Goal: Information Seeking & Learning: Learn about a topic

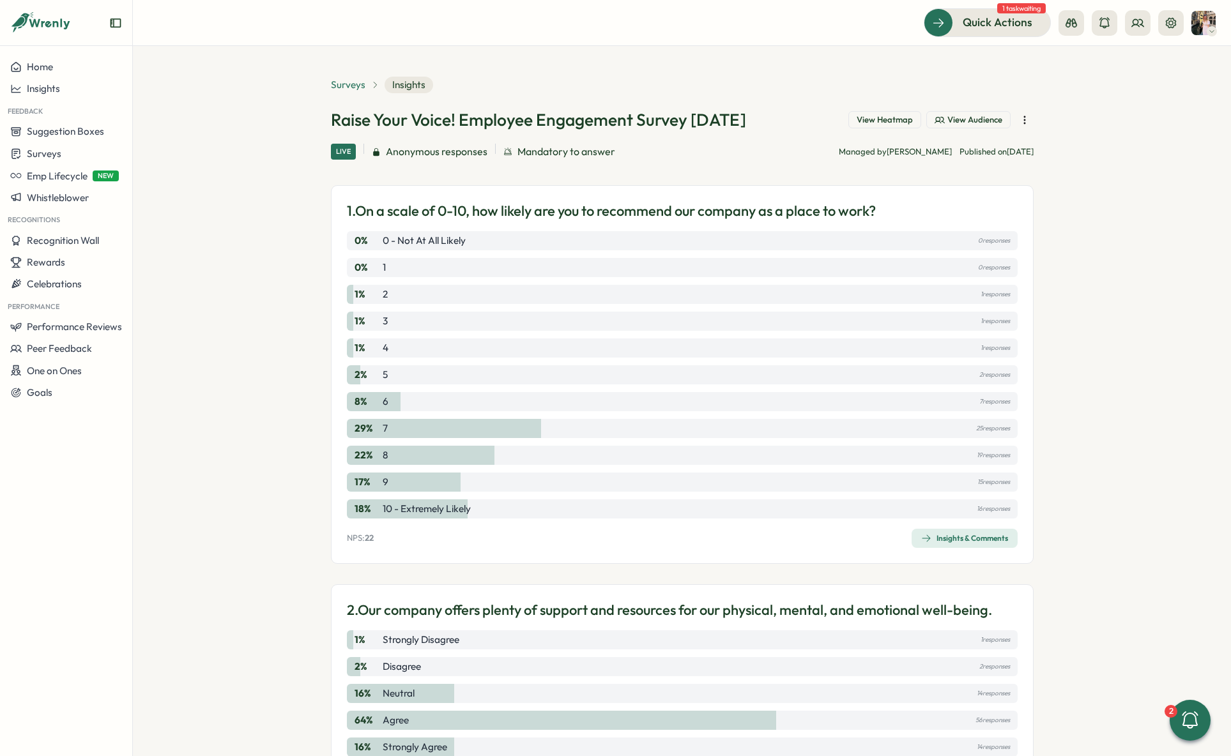
click at [341, 87] on span "Surveys" at bounding box center [348, 85] width 35 height 14
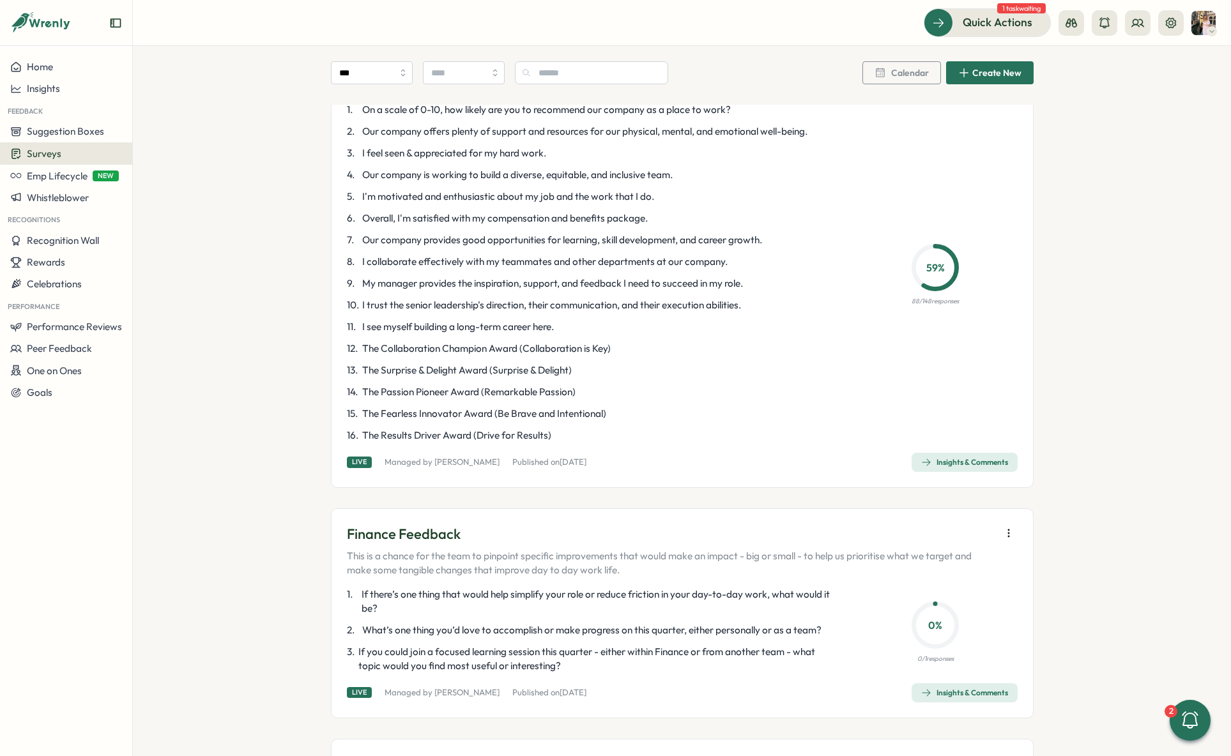
scroll to position [121, 0]
click at [995, 461] on div "Insights & Comments" at bounding box center [964, 461] width 87 height 10
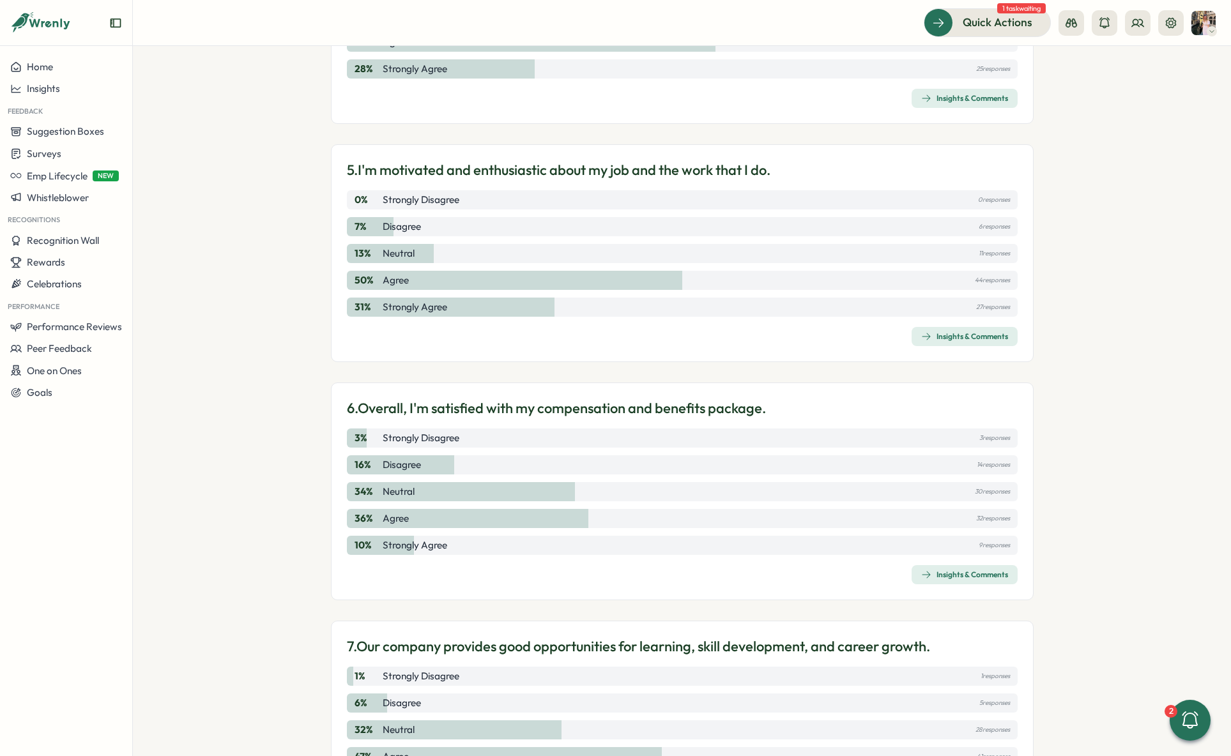
scroll to position [1213, 0]
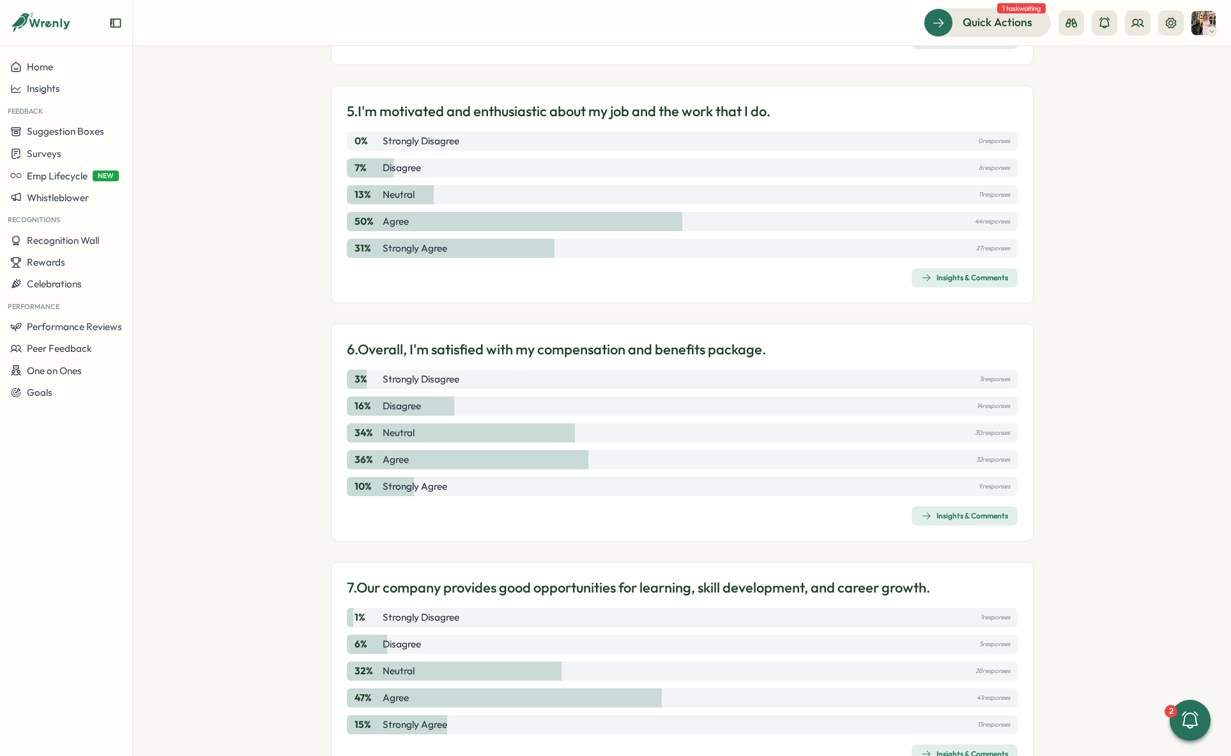
click at [976, 276] on div "Insights & Comments" at bounding box center [964, 278] width 87 height 10
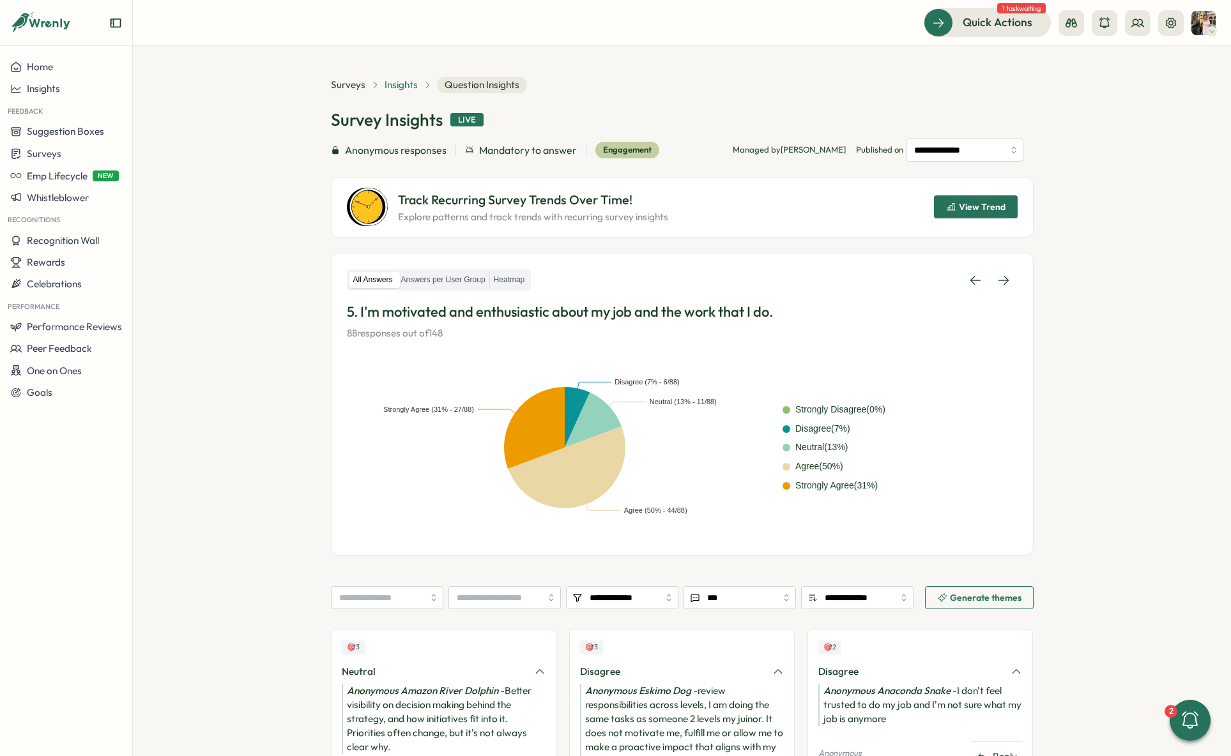
click at [394, 81] on span "Insights" at bounding box center [401, 85] width 33 height 14
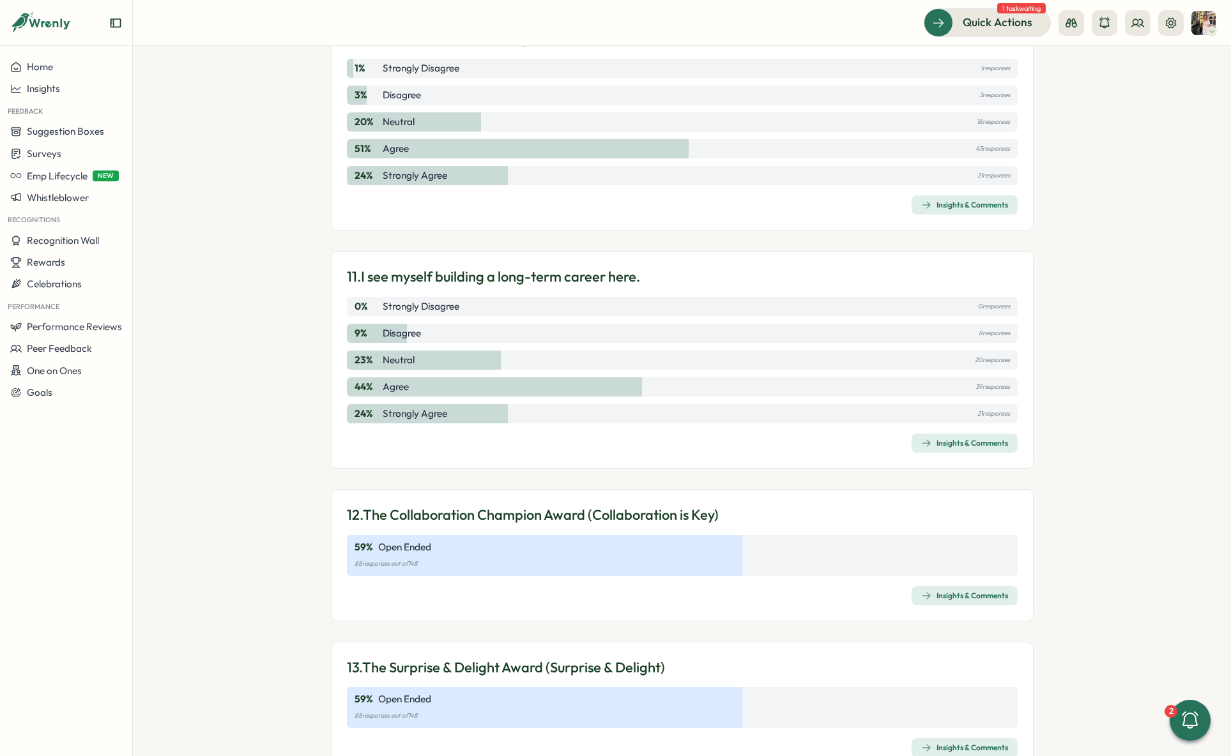
scroll to position [2351, 0]
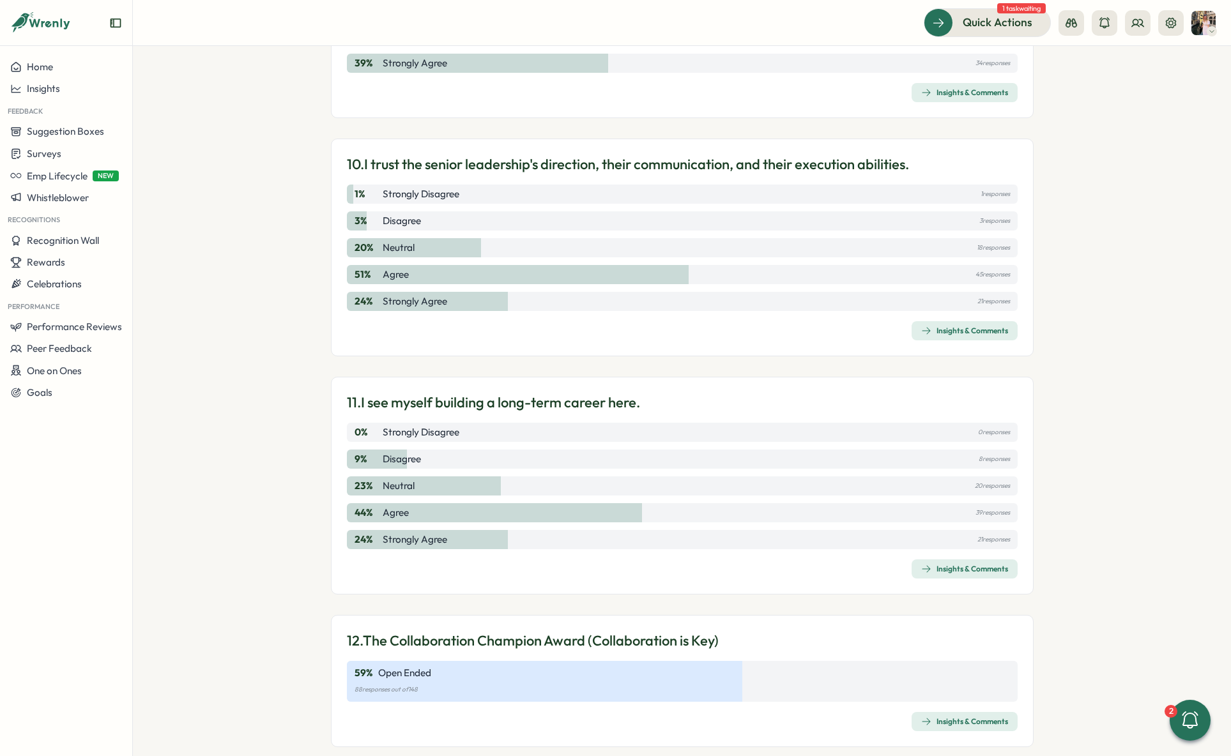
click at [966, 324] on span "Insights & Comments" at bounding box center [964, 331] width 87 height 18
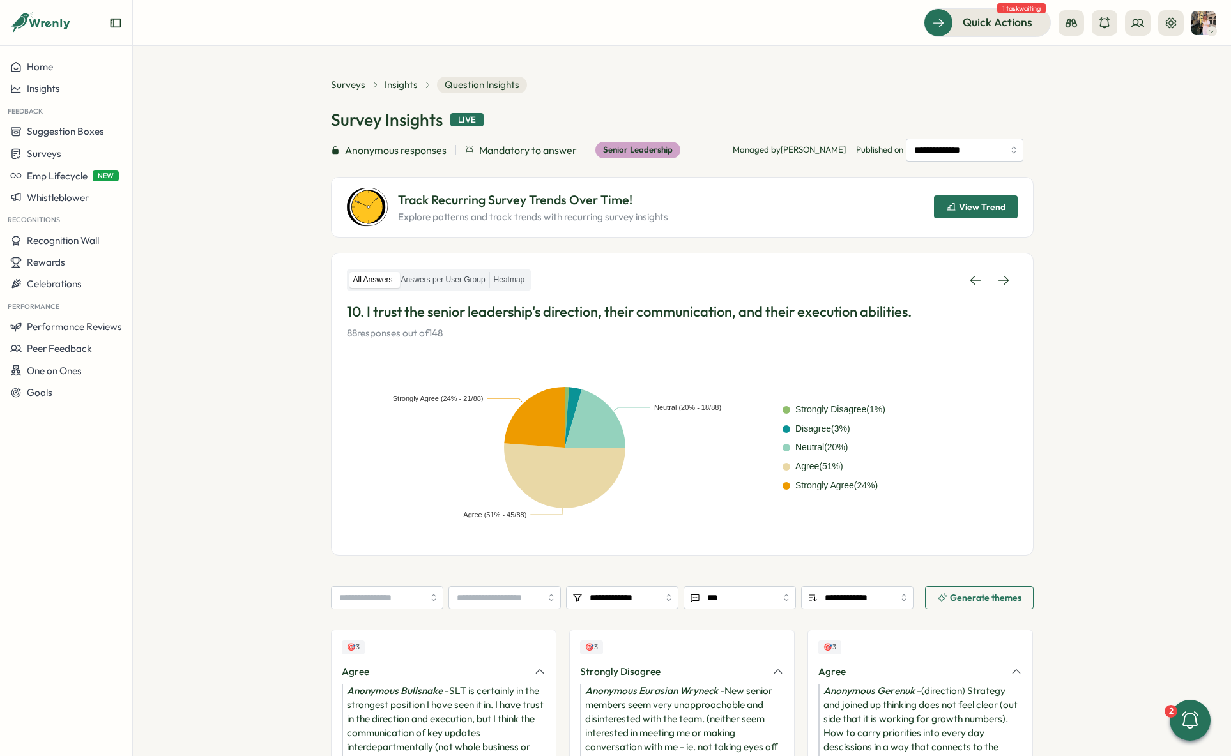
click at [416, 91] on div "Insights" at bounding box center [408, 85] width 47 height 14
click at [406, 86] on span "Insights" at bounding box center [401, 85] width 33 height 14
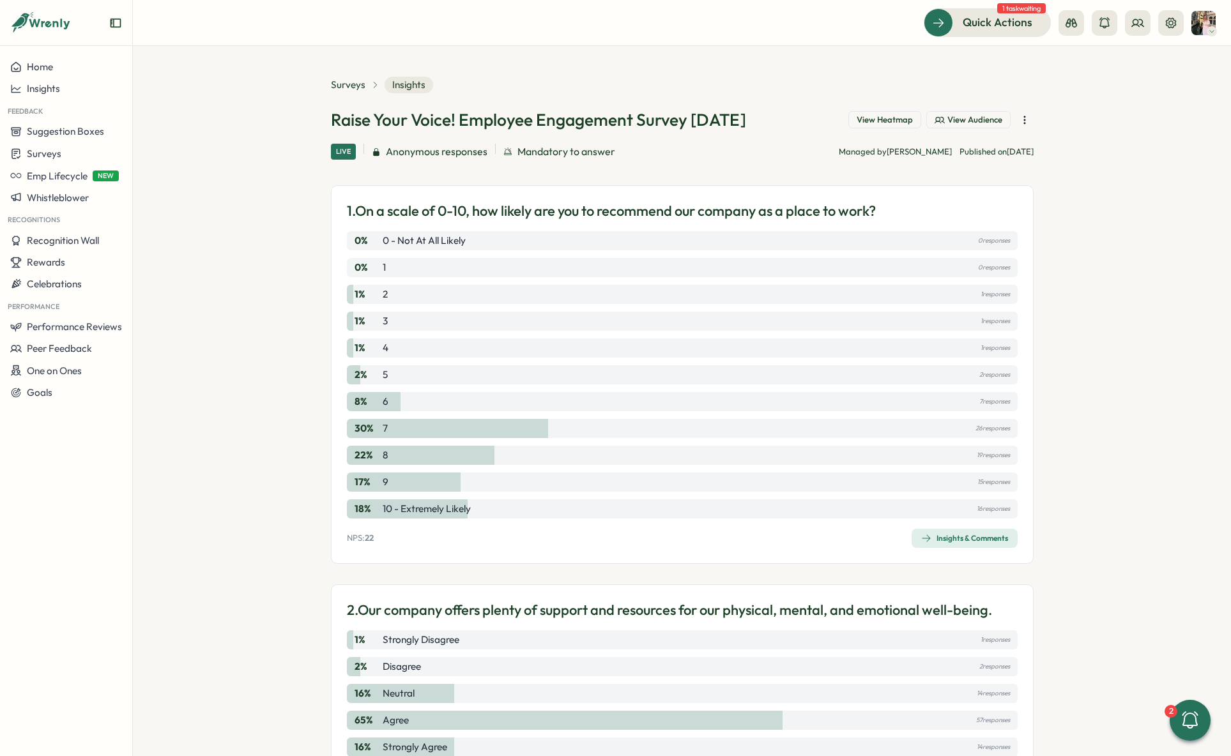
scroll to position [3, 0]
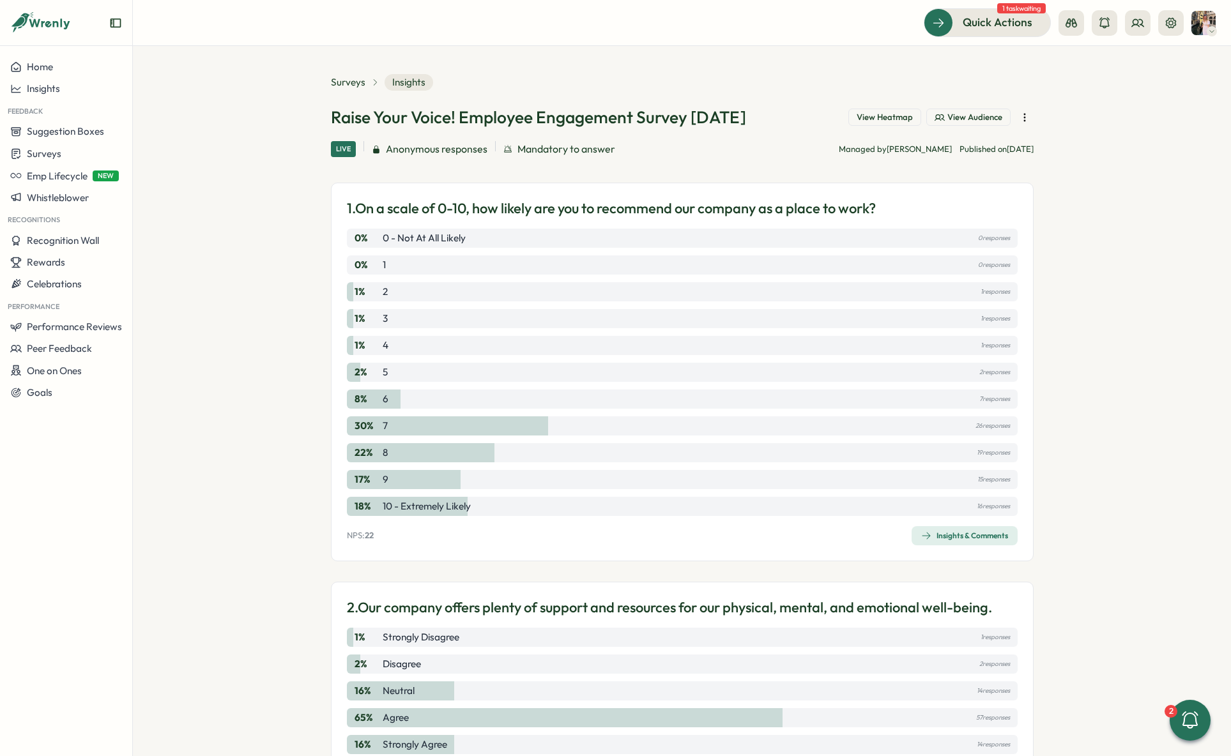
click at [898, 123] on button "View Heatmap" at bounding box center [884, 118] width 73 height 18
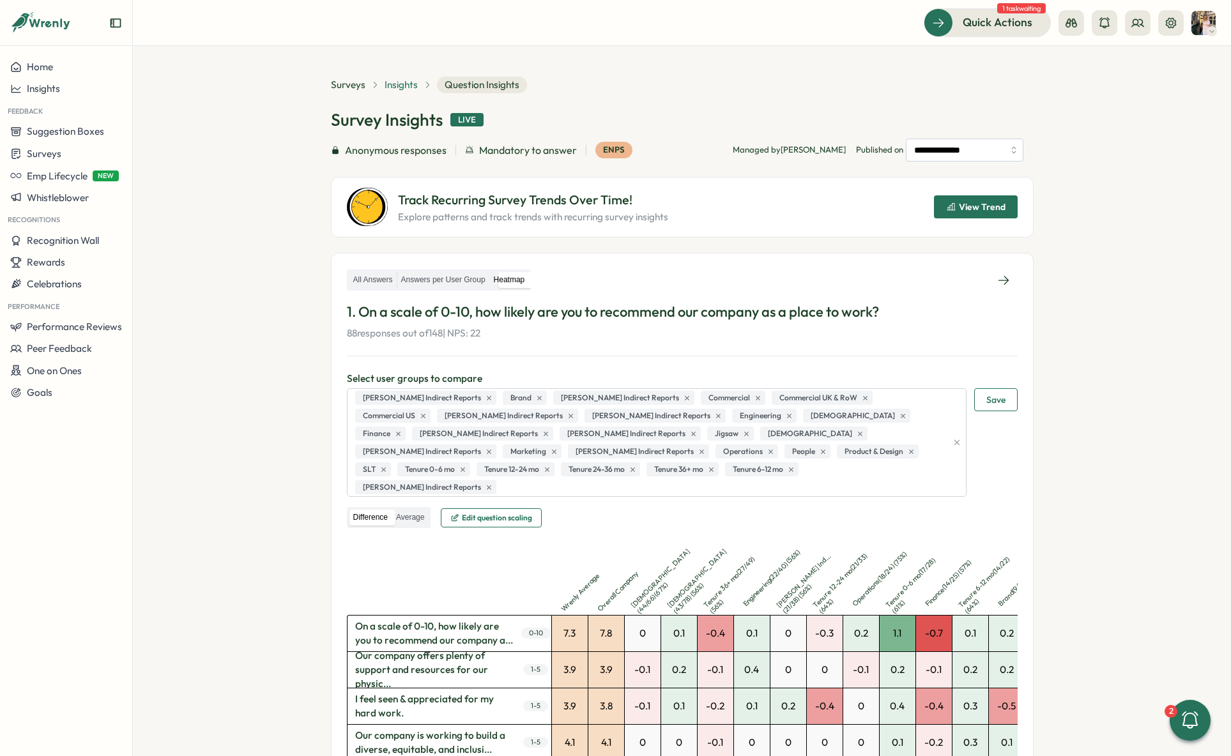
click at [401, 83] on span "Insights" at bounding box center [401, 85] width 33 height 14
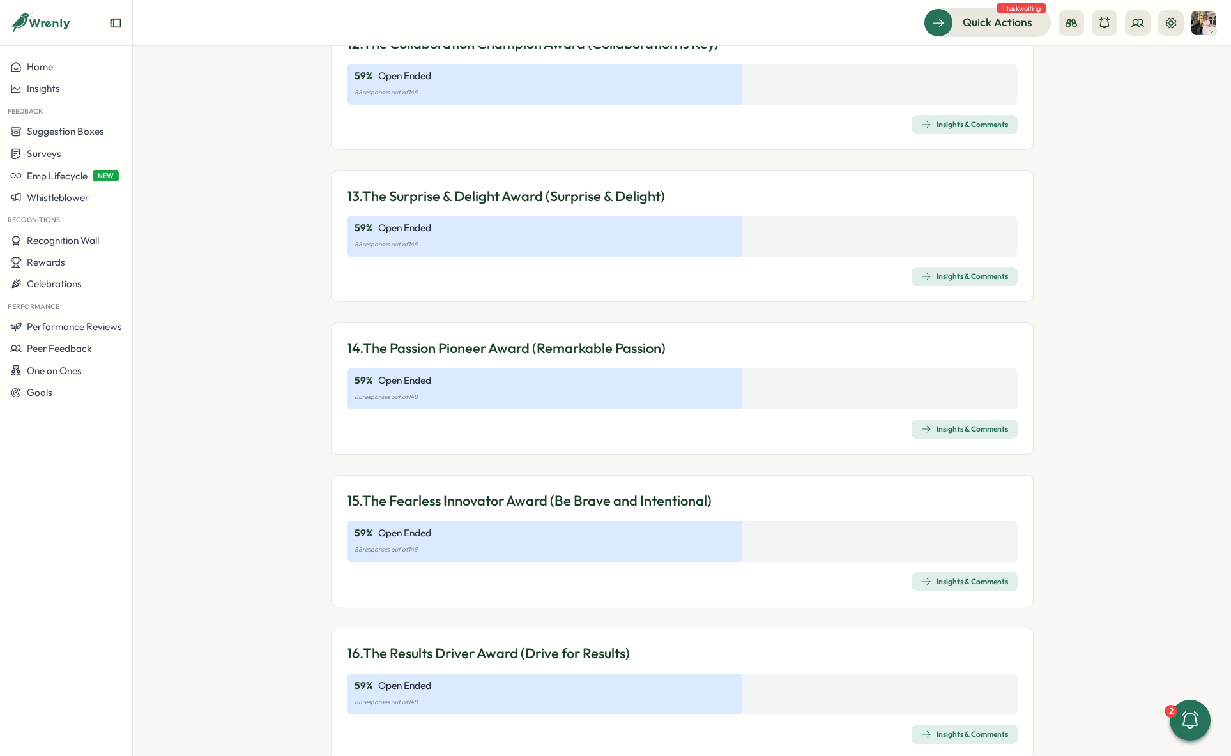
scroll to position [2983, 0]
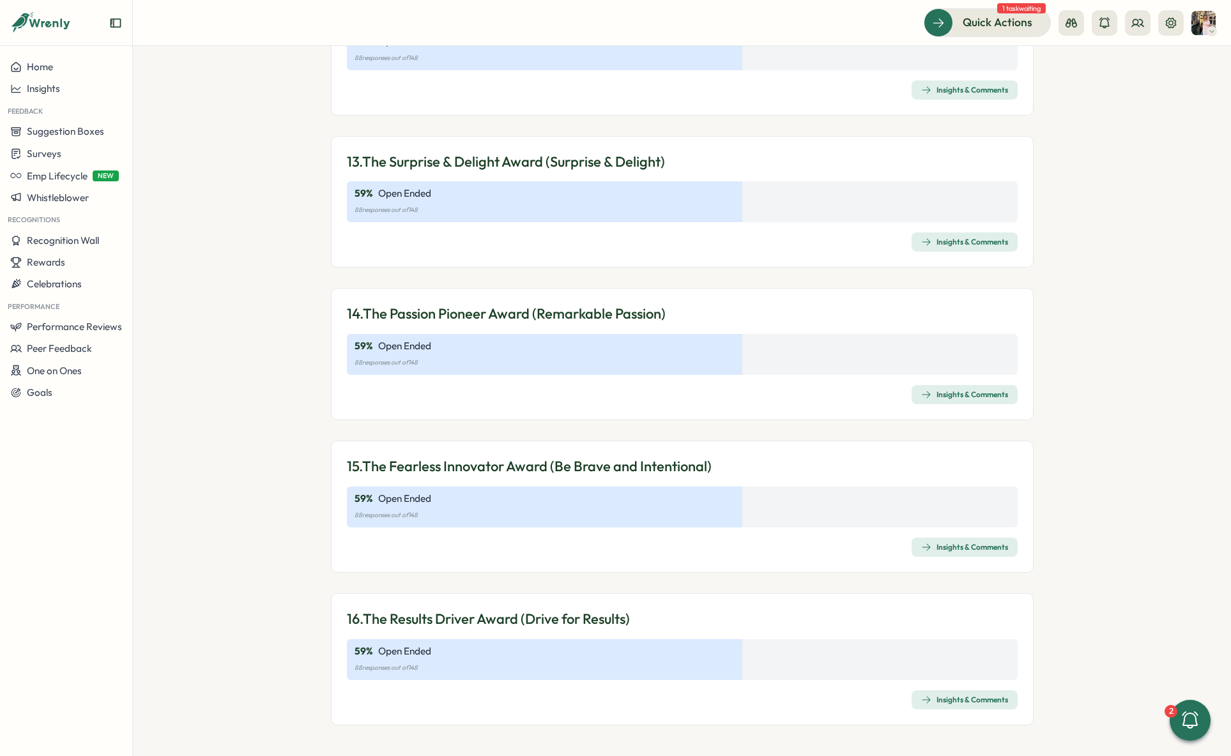
click at [942, 707] on span "Insights & Comments" at bounding box center [964, 700] width 87 height 18
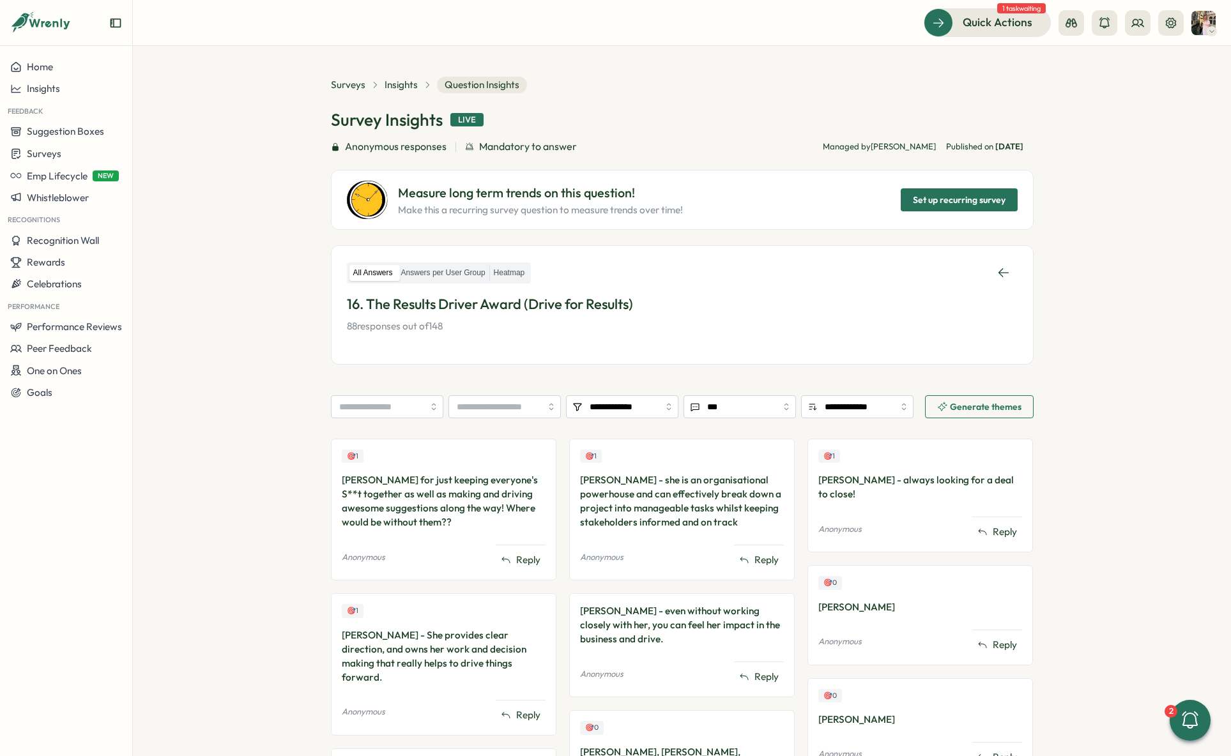
click at [409, 77] on div "Surveys Insights Question Insights" at bounding box center [429, 85] width 196 height 17
click at [405, 88] on span "Insights" at bounding box center [401, 85] width 33 height 14
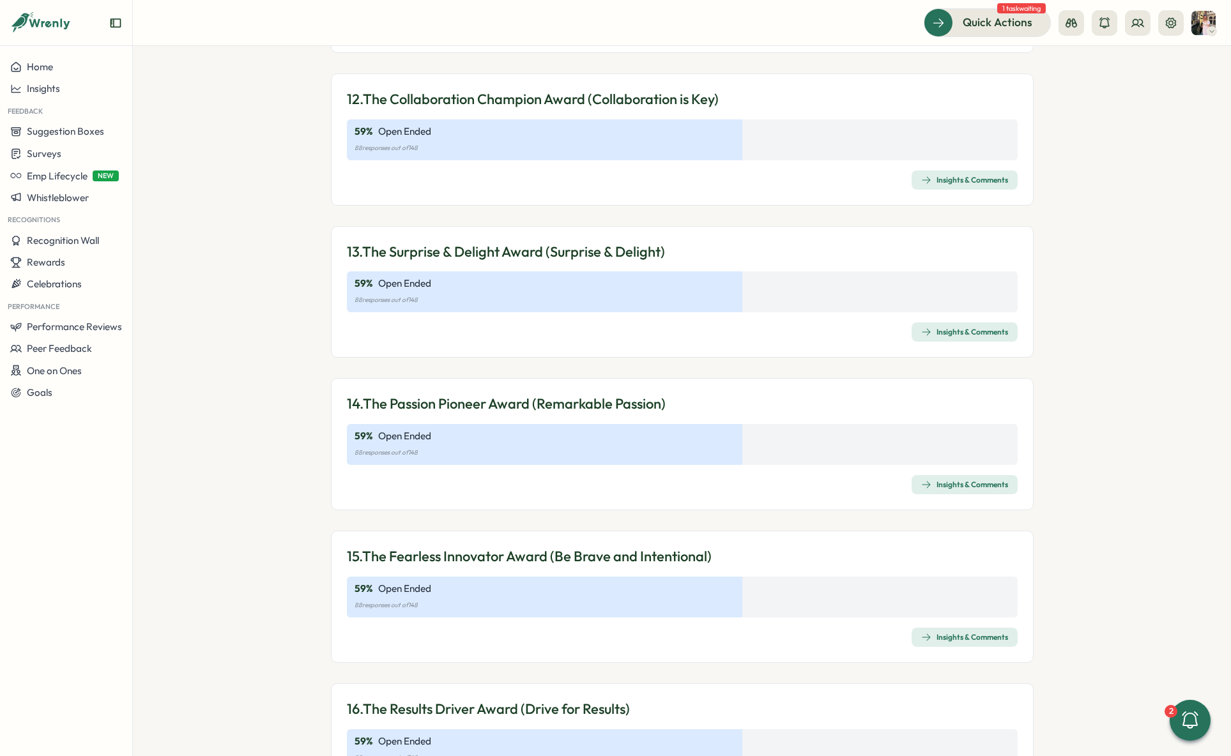
scroll to position [2938, 0]
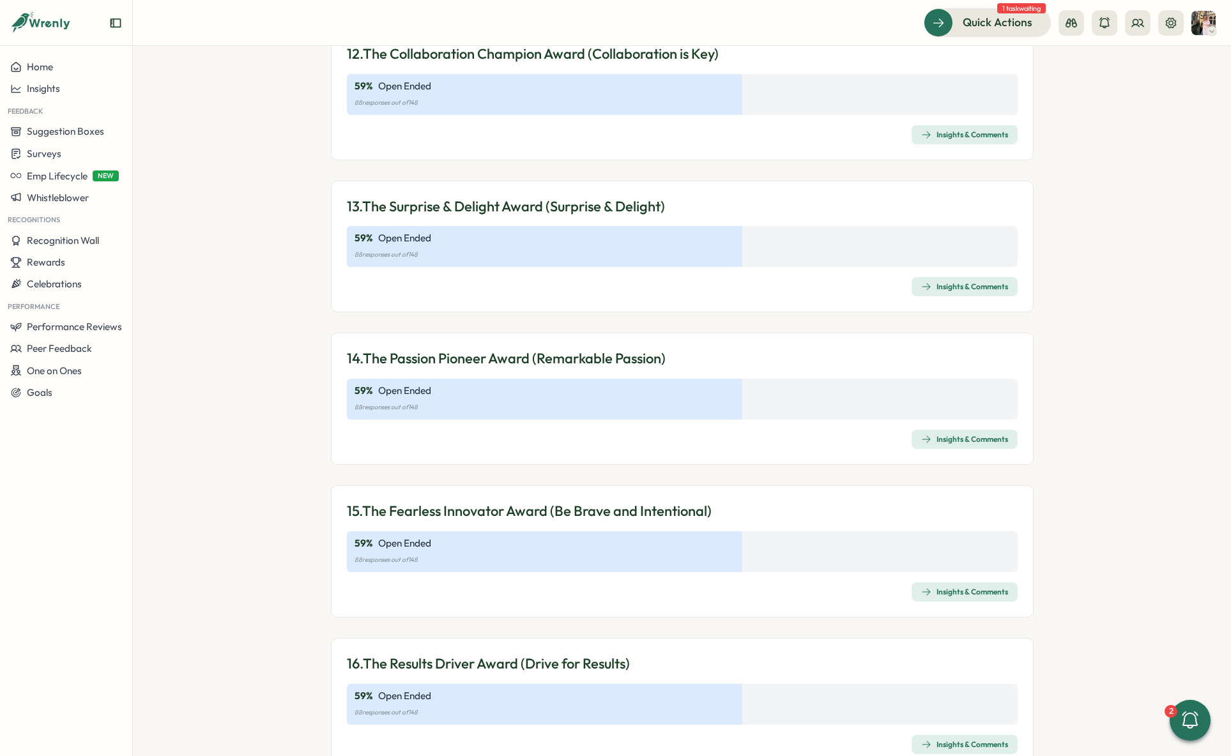
click at [967, 447] on span "Insights & Comments" at bounding box center [964, 440] width 87 height 18
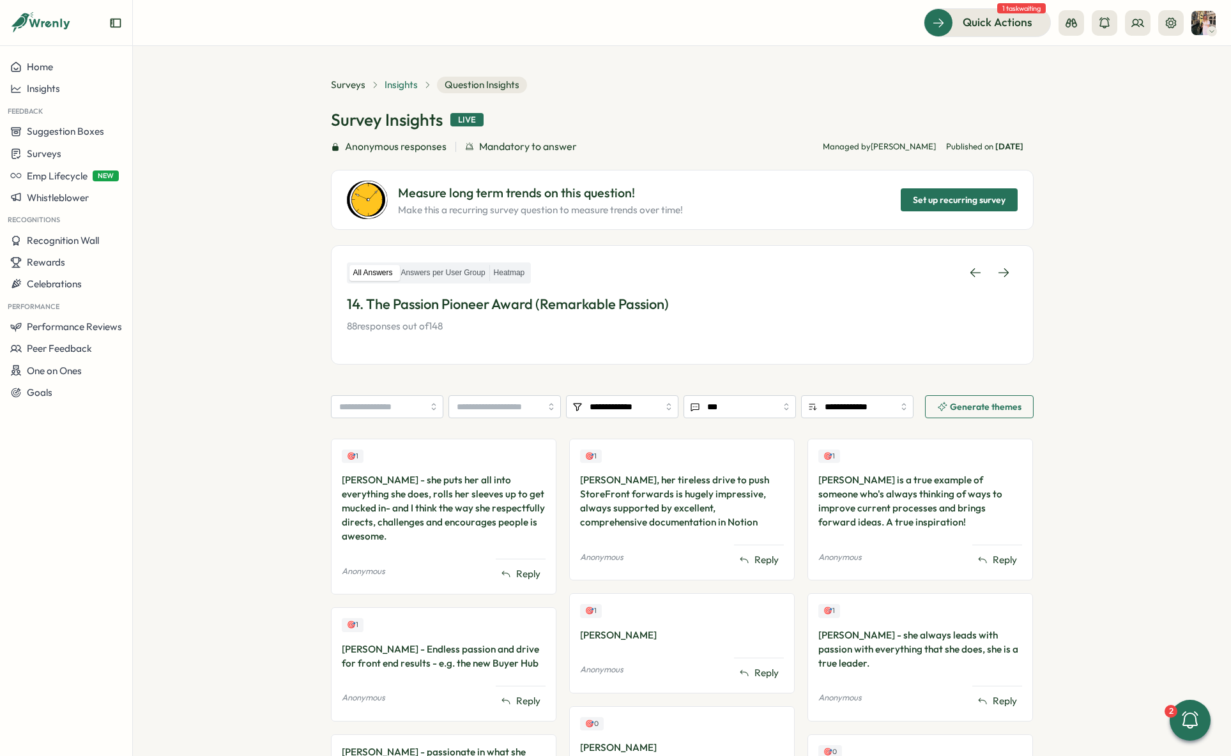
click at [410, 86] on span "Insights" at bounding box center [401, 85] width 33 height 14
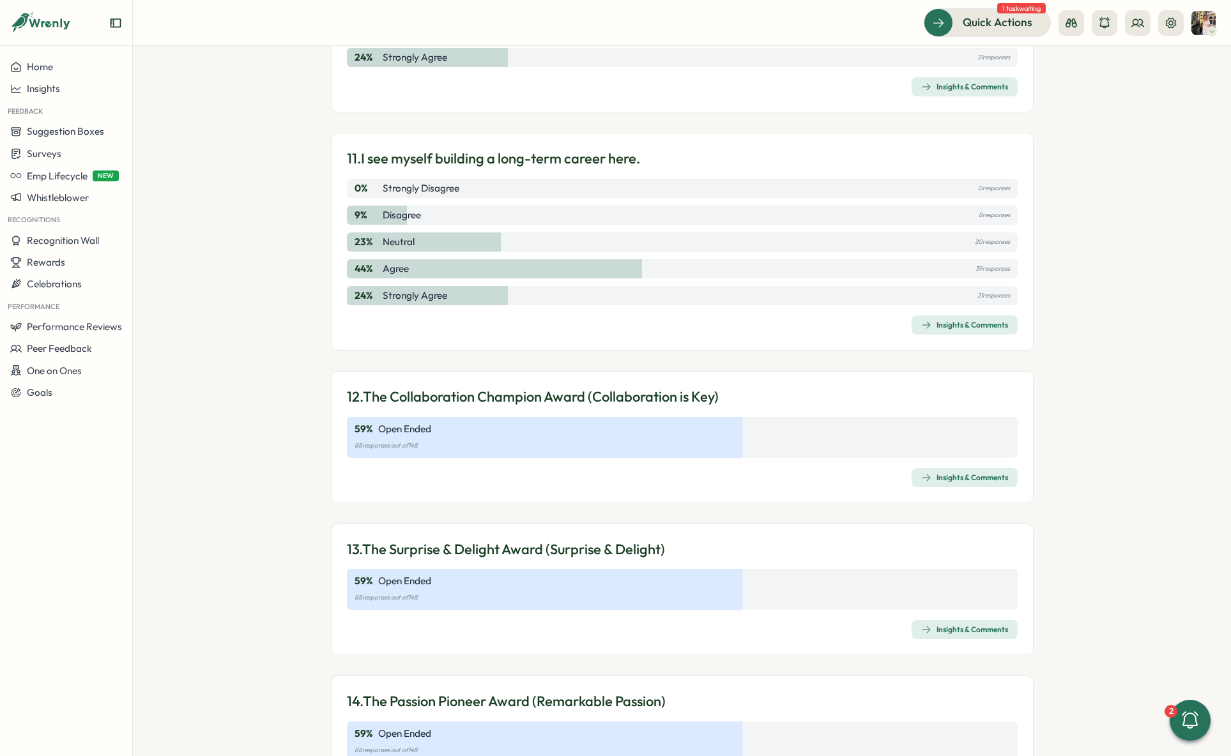
scroll to position [2983, 0]
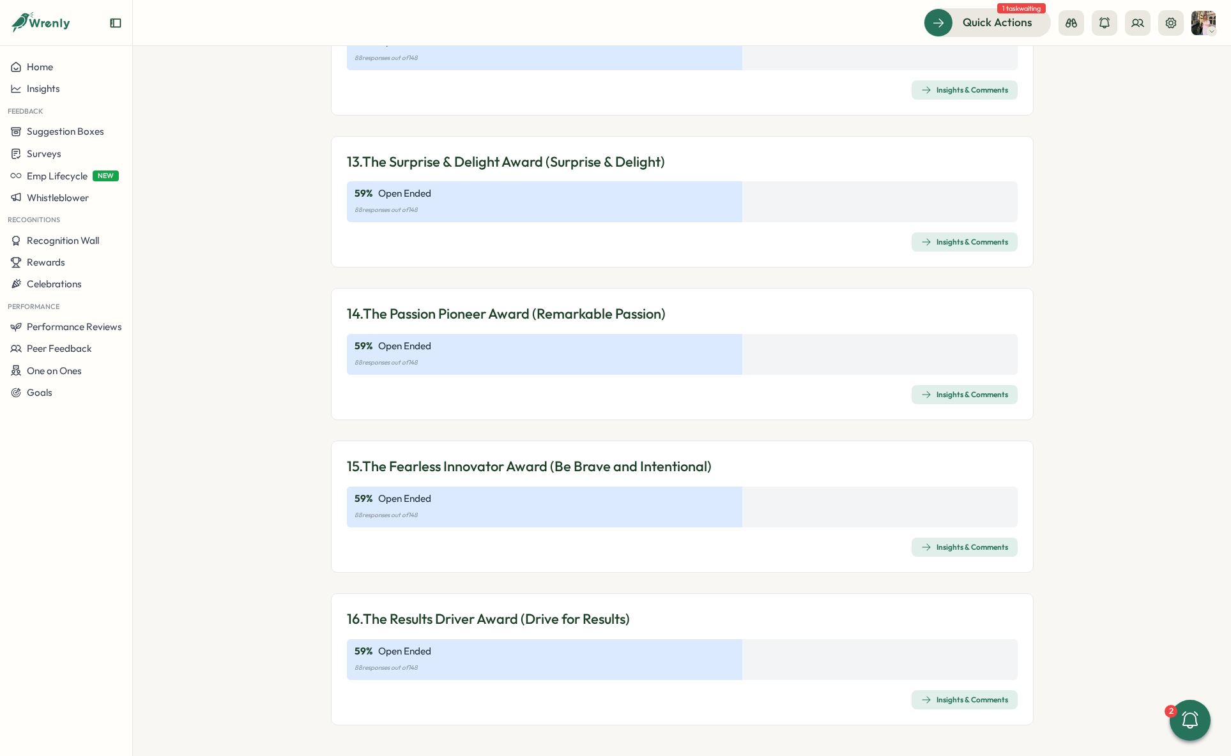
click at [972, 554] on span "Insights & Comments" at bounding box center [964, 548] width 87 height 18
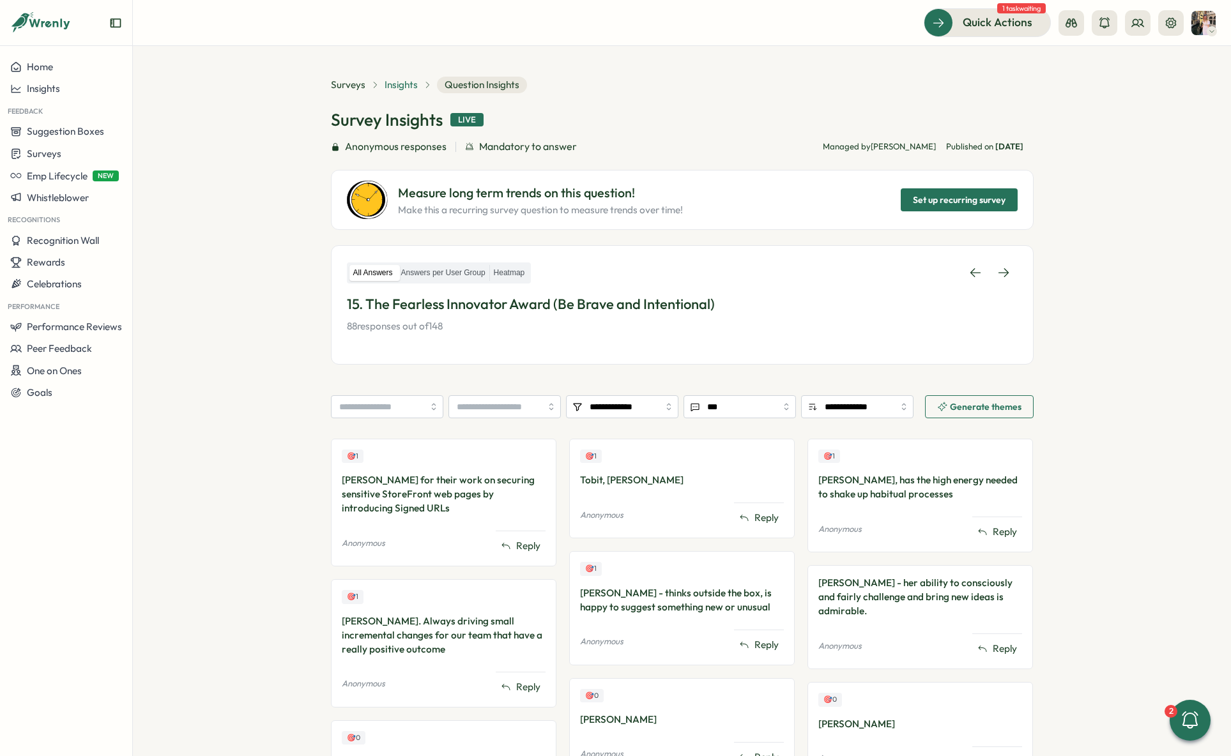
click at [397, 80] on span "Insights" at bounding box center [401, 85] width 33 height 14
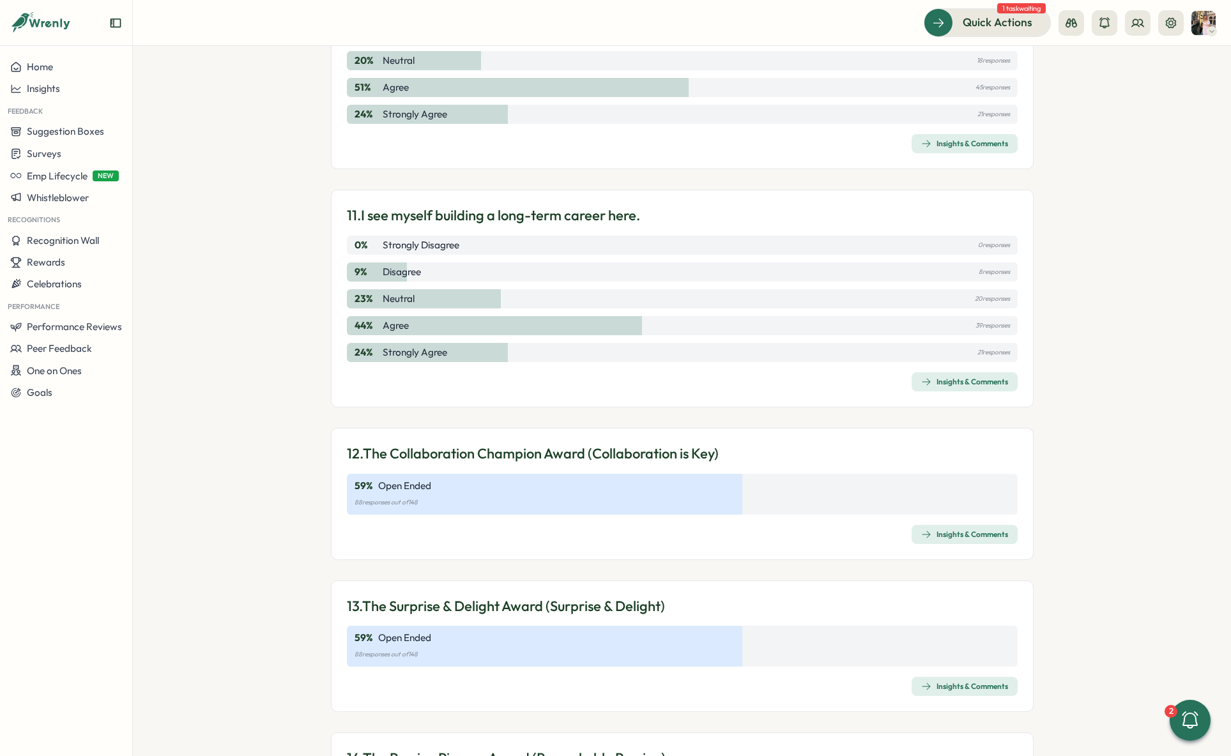
scroll to position [2983, 0]
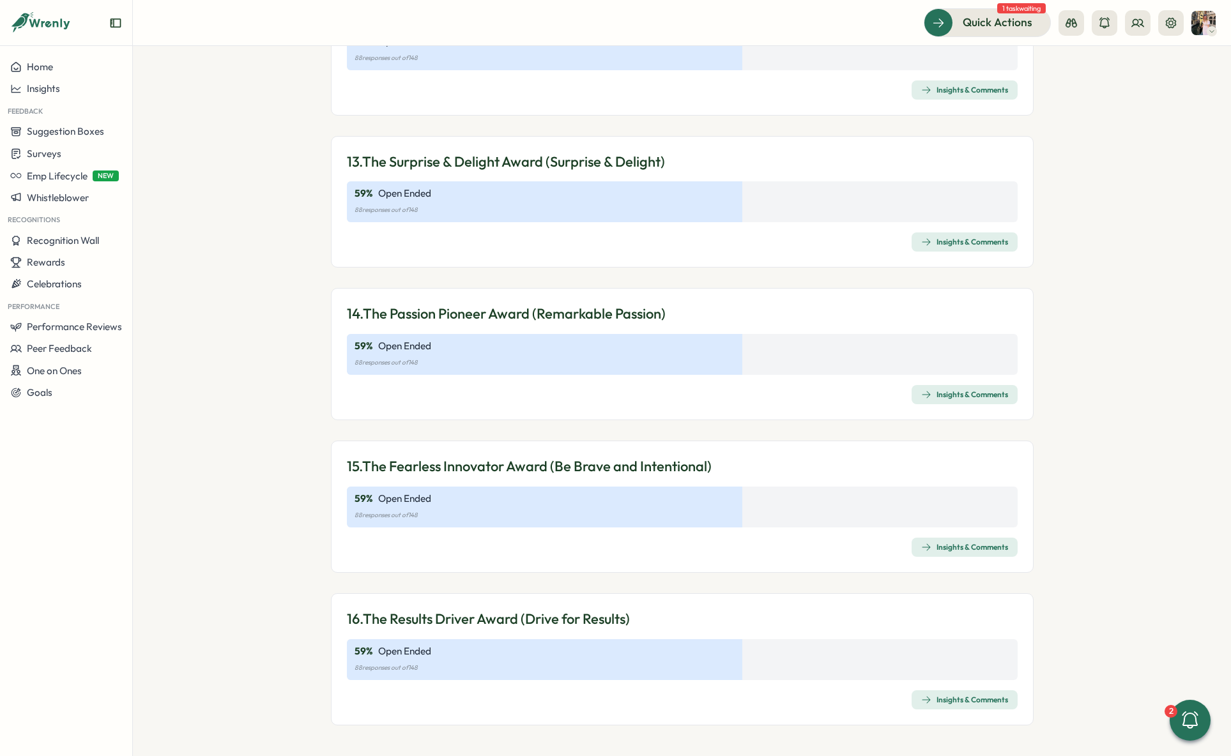
click at [957, 238] on div "Insights & Comments" at bounding box center [964, 242] width 87 height 10
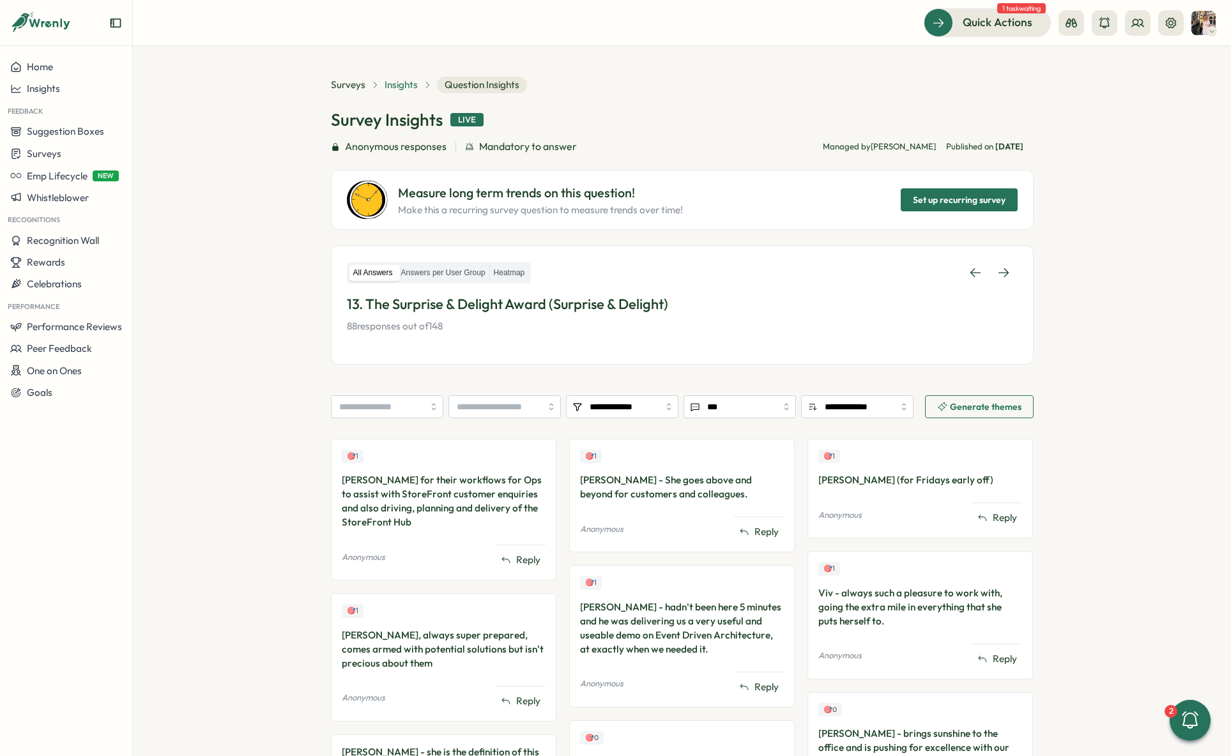
click at [394, 84] on span "Insights" at bounding box center [401, 85] width 33 height 14
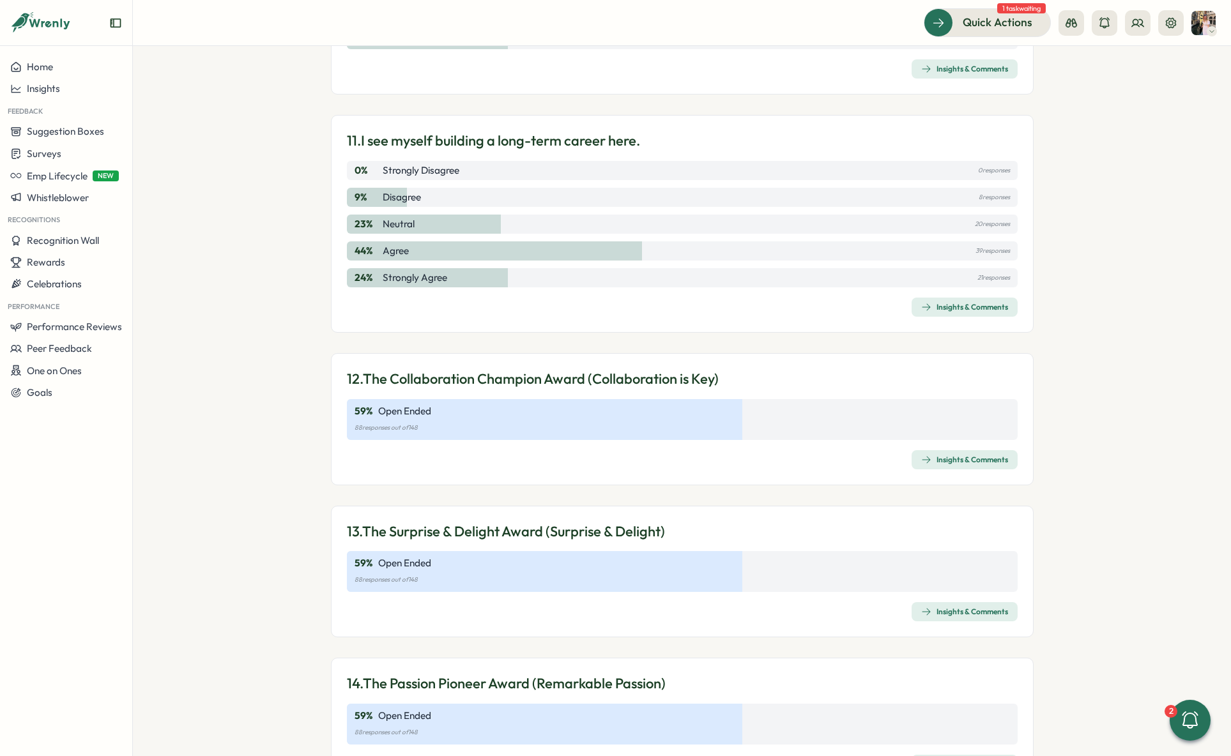
scroll to position [2983, 0]
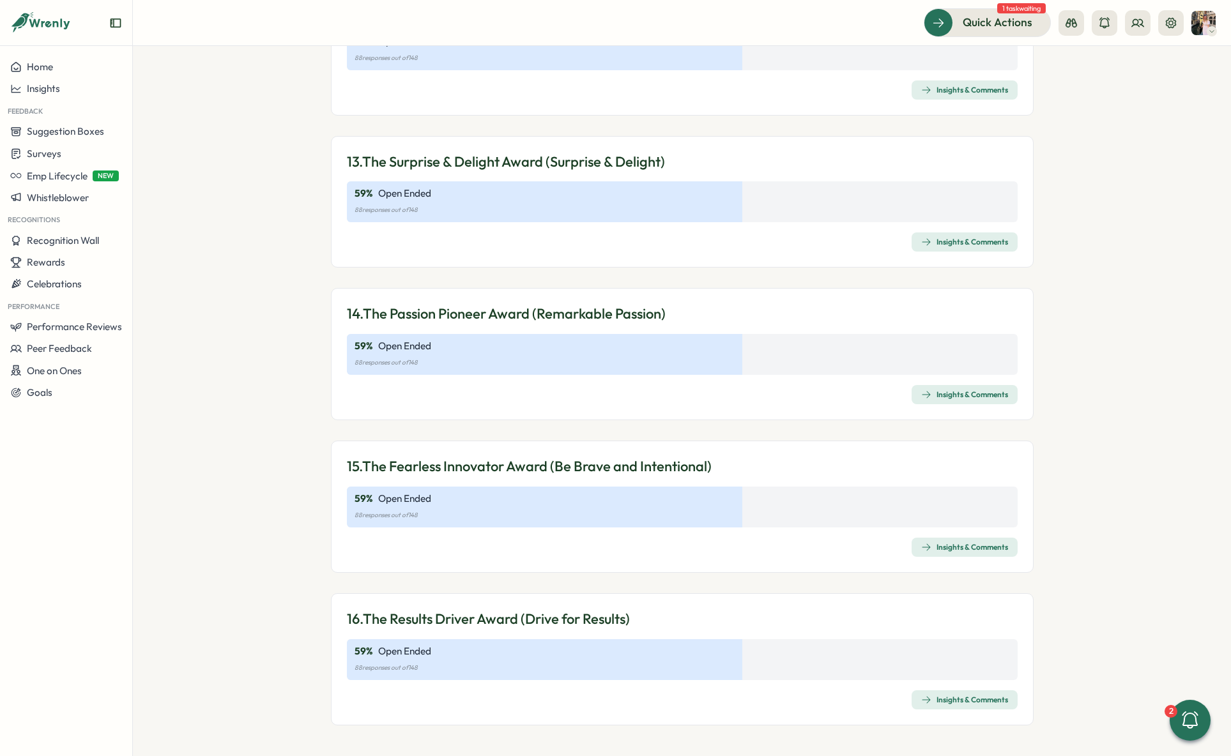
click at [978, 247] on div "Insights & Comments" at bounding box center [964, 242] width 87 height 10
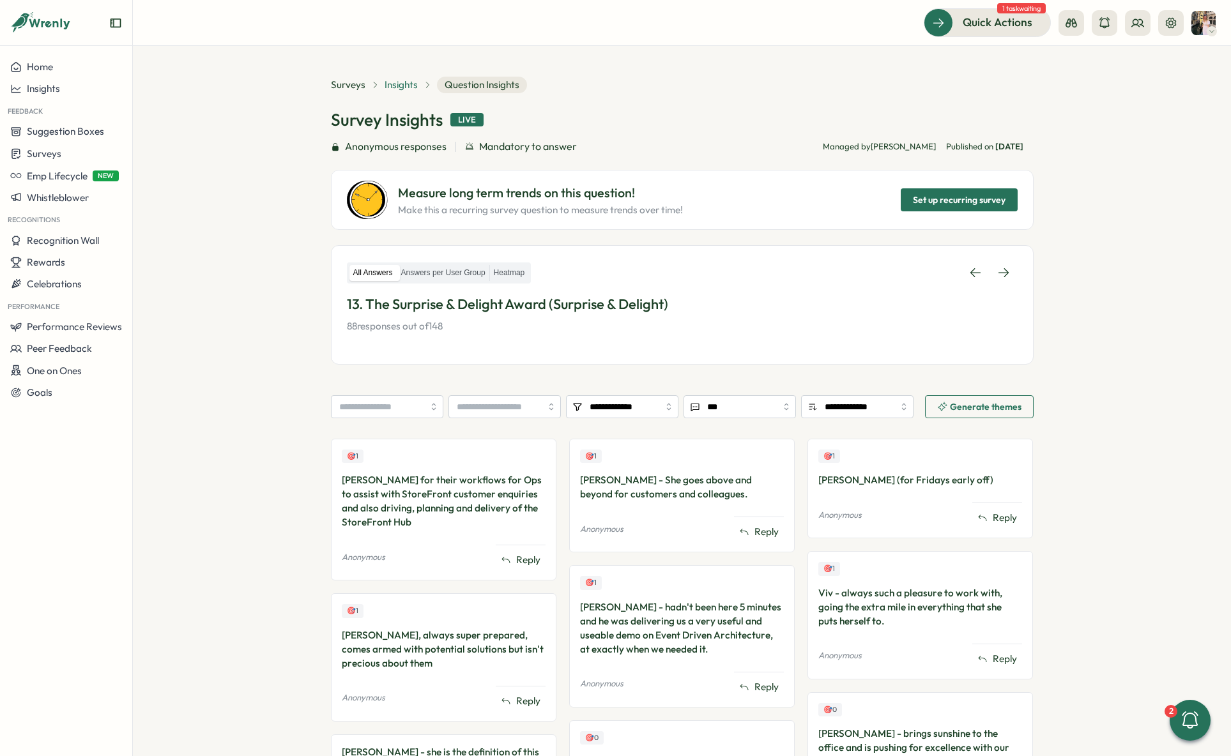
click at [404, 79] on span "Insights" at bounding box center [401, 85] width 33 height 14
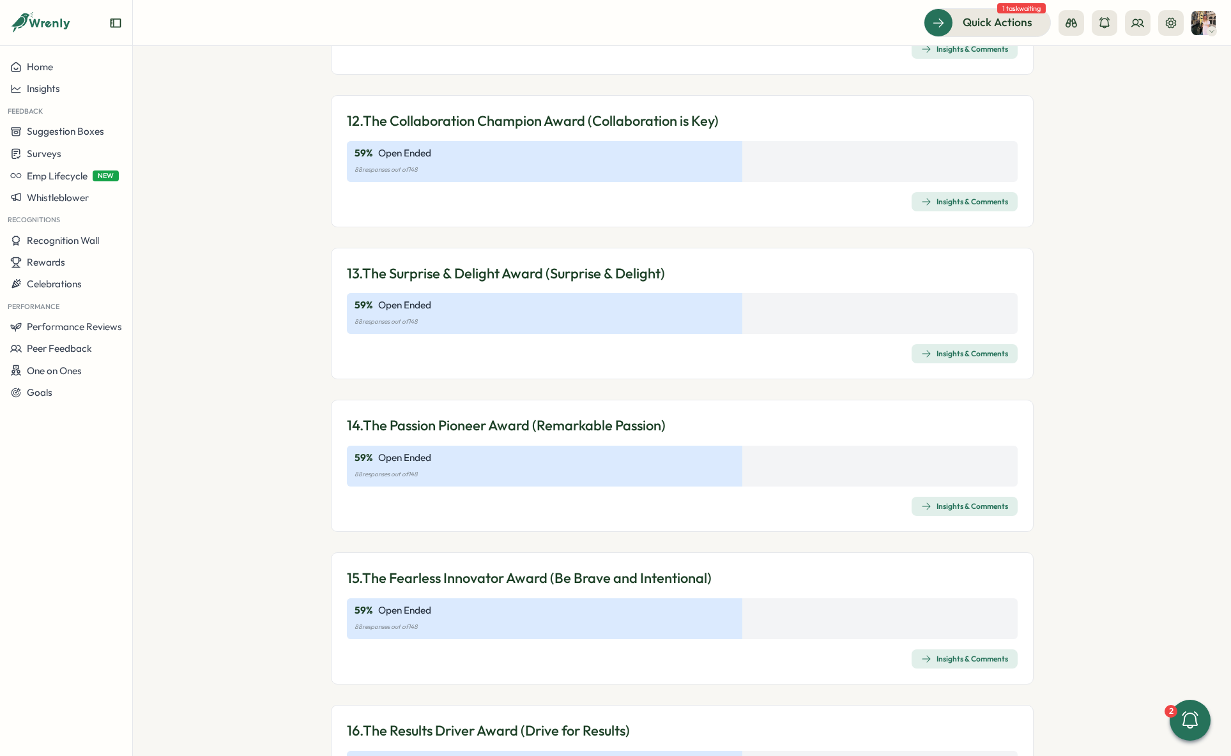
scroll to position [2854, 0]
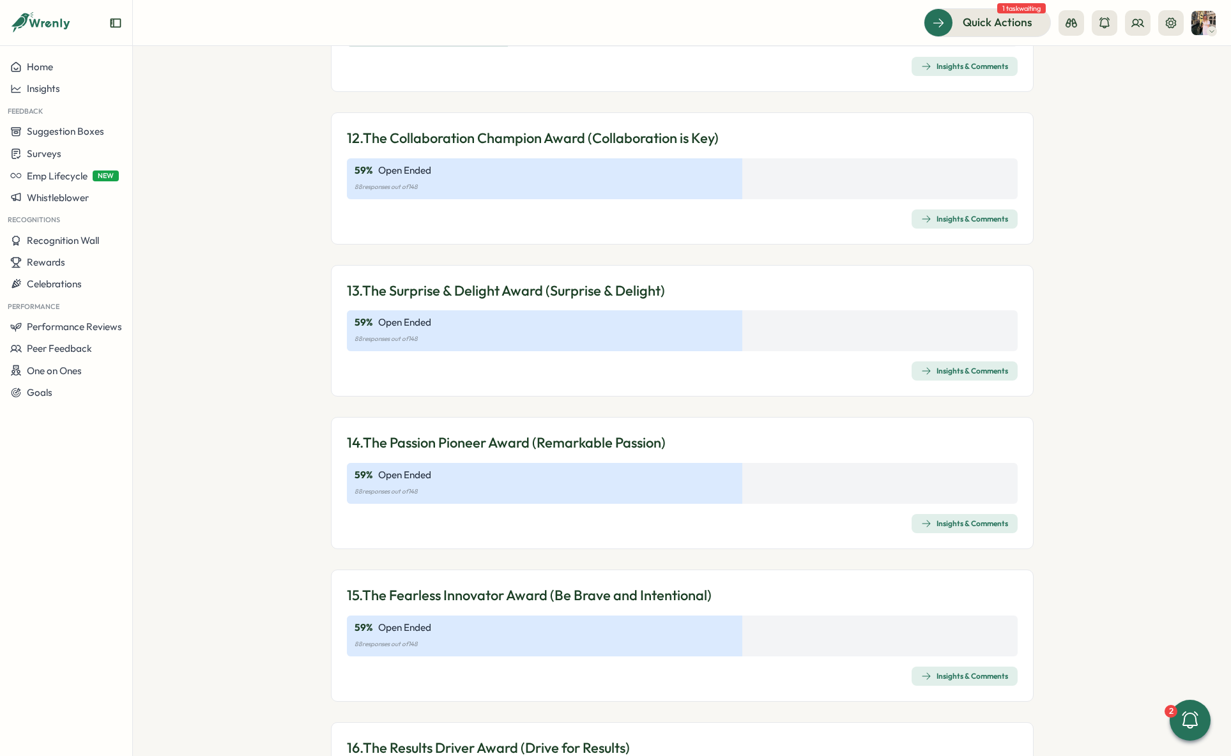
click at [974, 220] on div "Insights & Comments" at bounding box center [964, 219] width 87 height 10
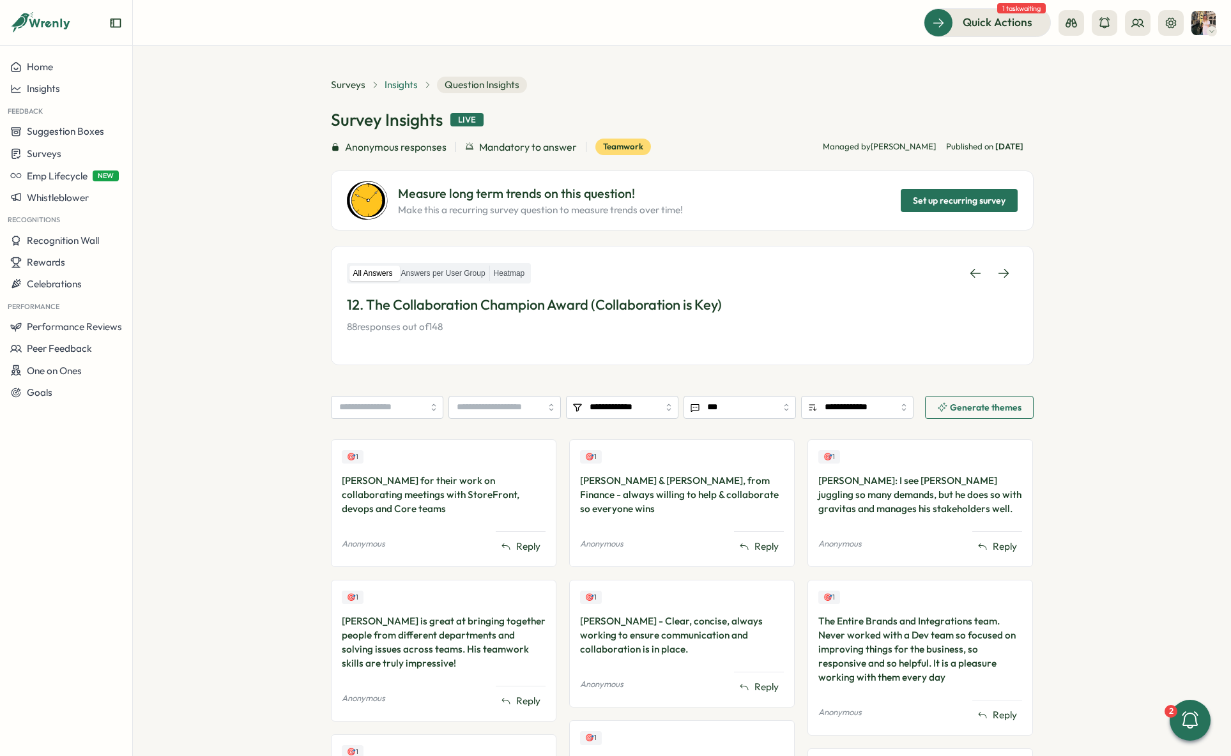
click at [398, 84] on span "Insights" at bounding box center [401, 85] width 33 height 14
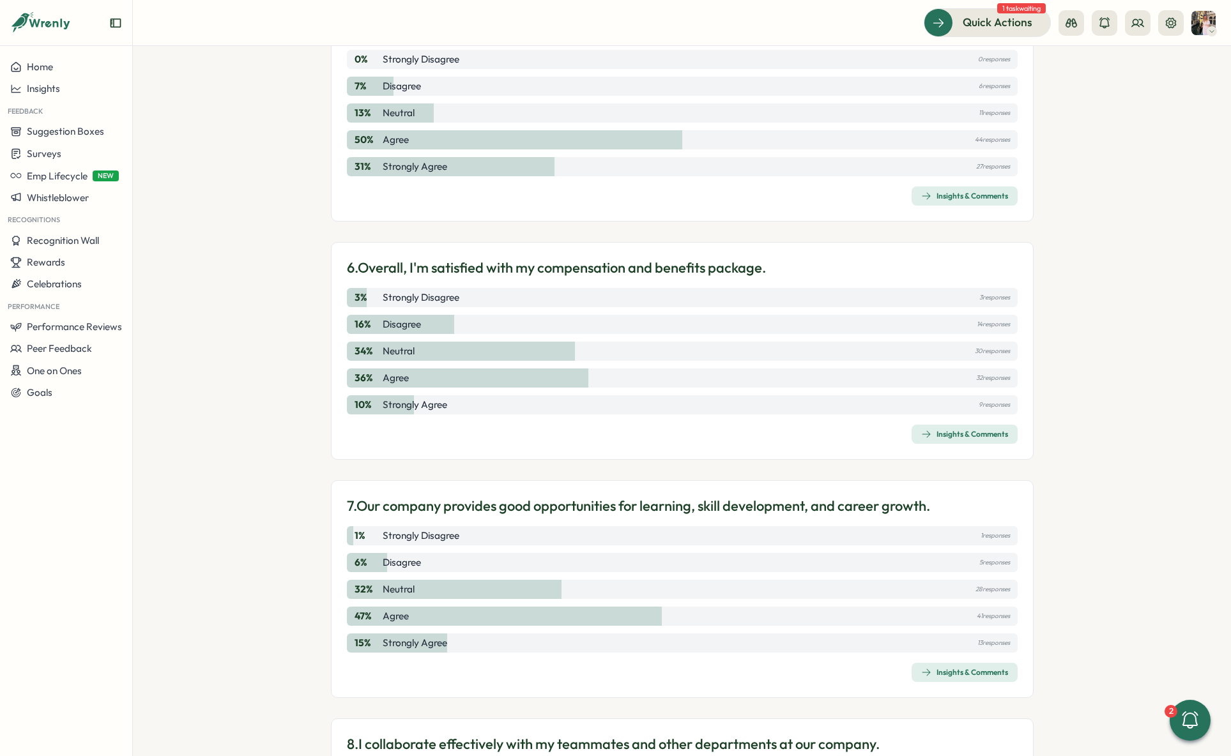
scroll to position [1298, 0]
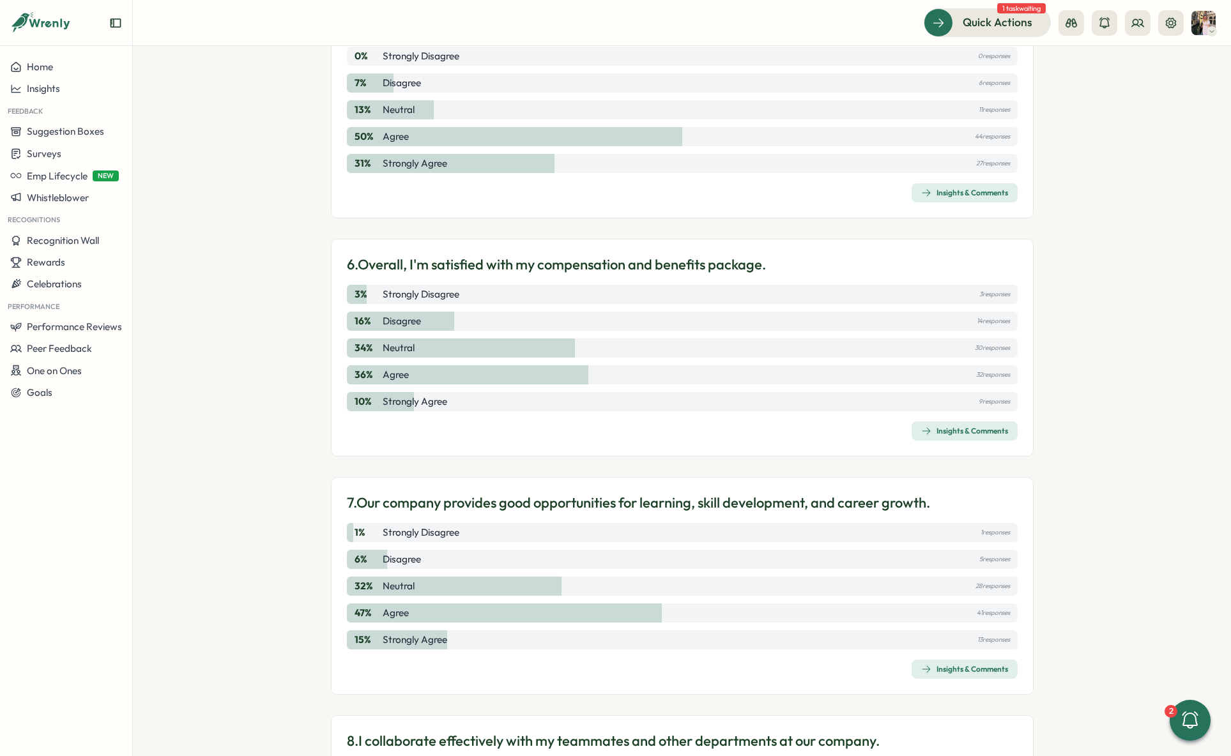
click at [974, 434] on div "Insights & Comments" at bounding box center [964, 431] width 87 height 10
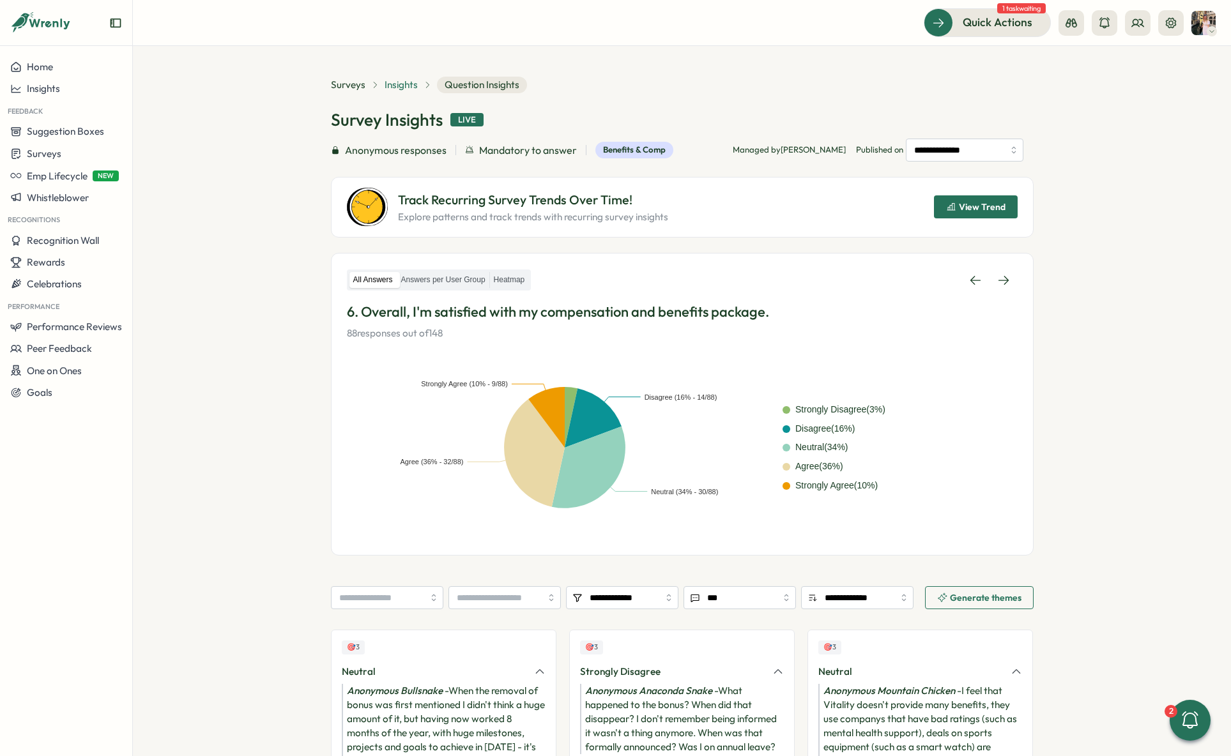
click at [407, 79] on span "Insights" at bounding box center [401, 85] width 33 height 14
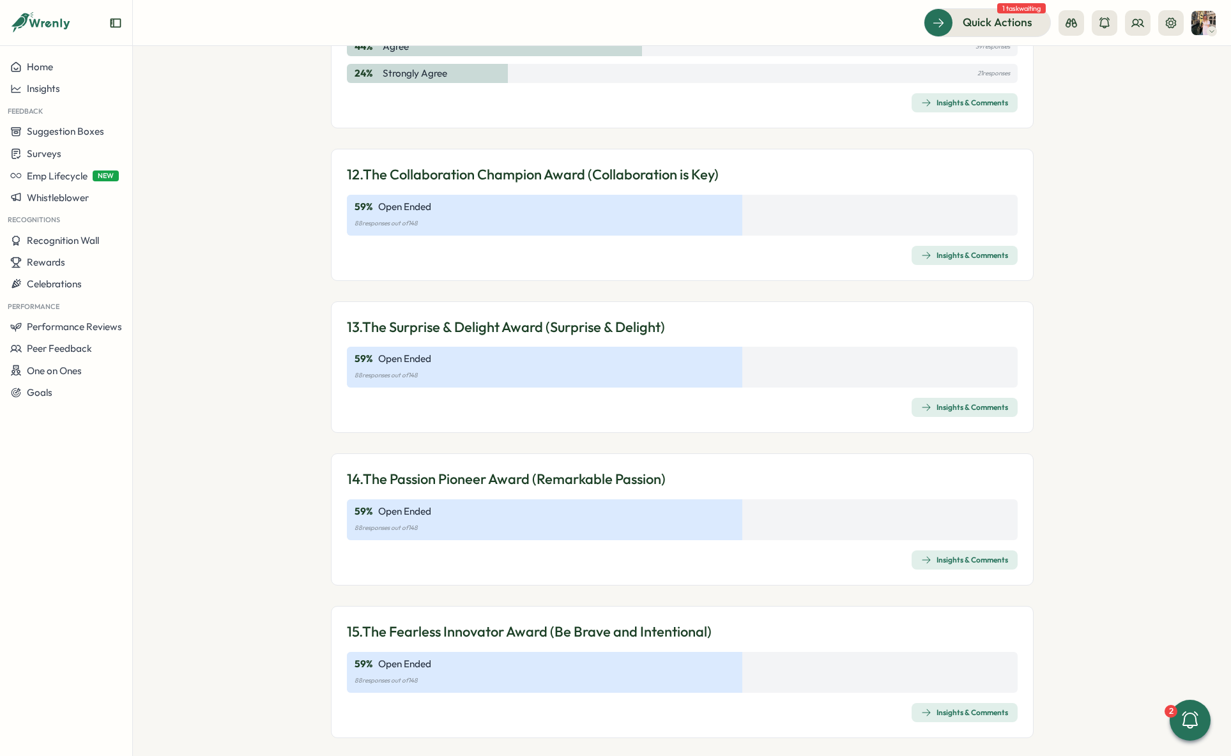
scroll to position [2983, 0]
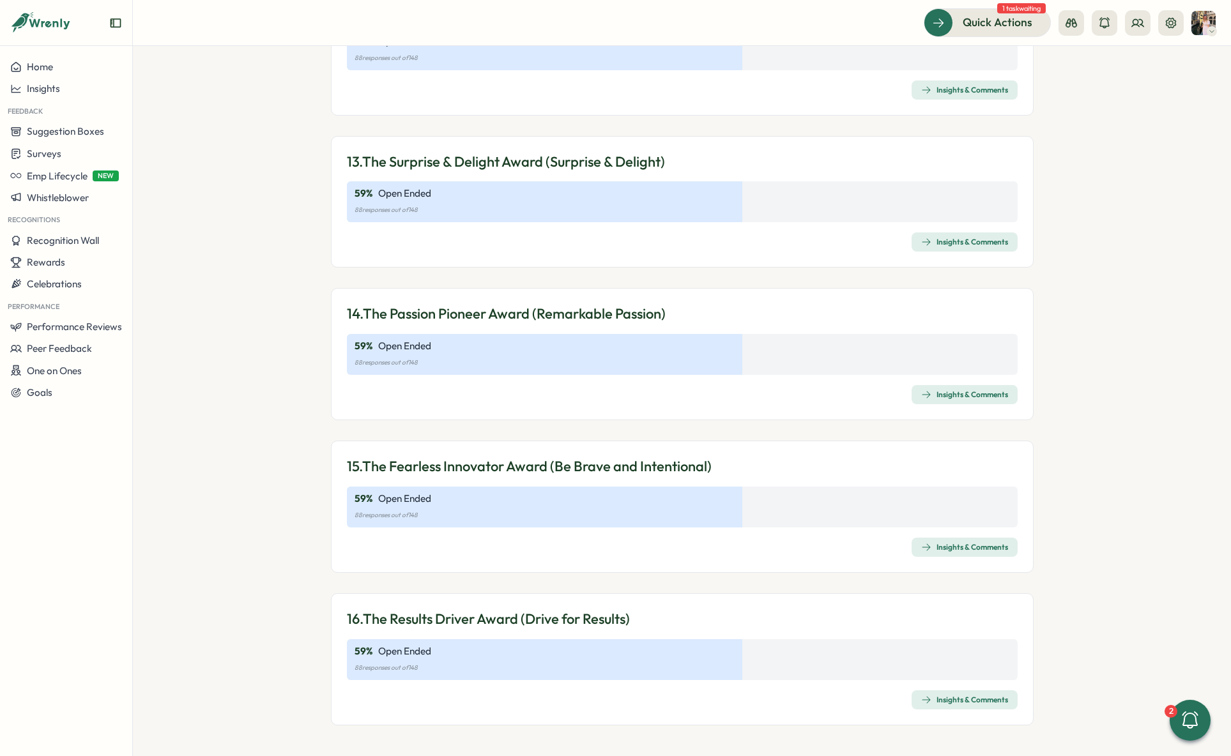
click at [963, 237] on span "Insights & Comments" at bounding box center [964, 242] width 87 height 18
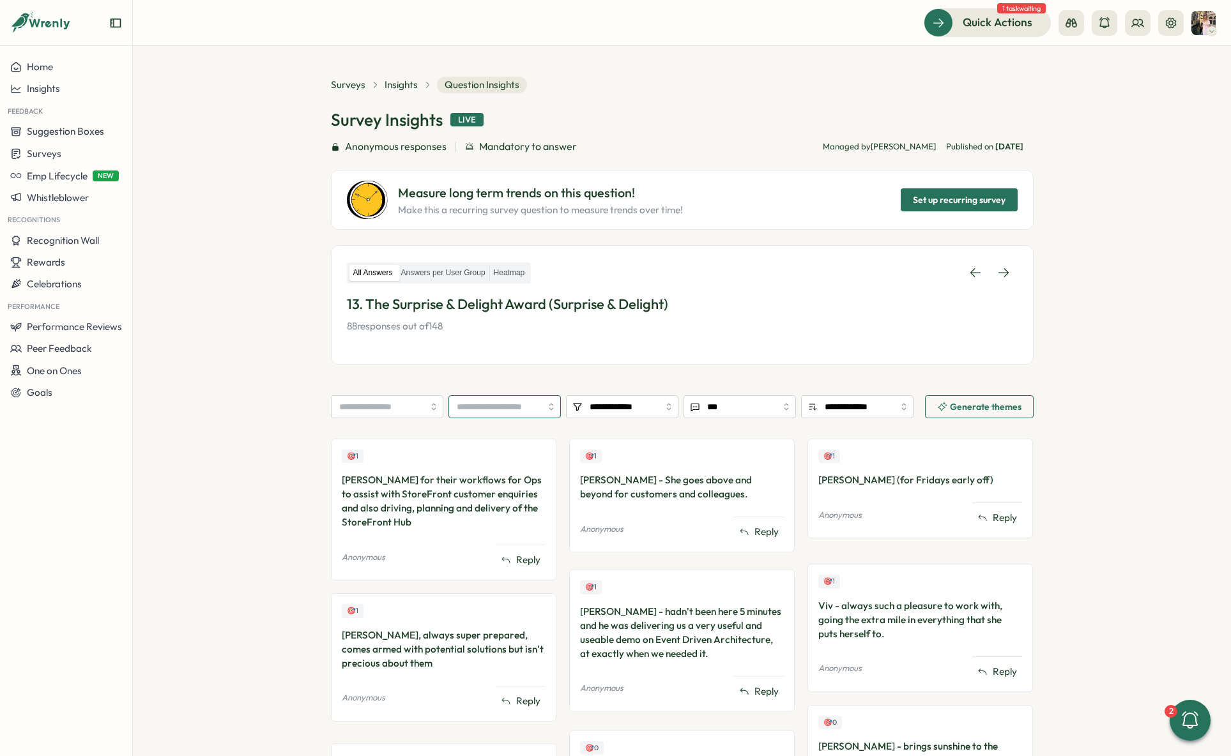
click at [525, 404] on input "search" at bounding box center [505, 406] width 112 height 23
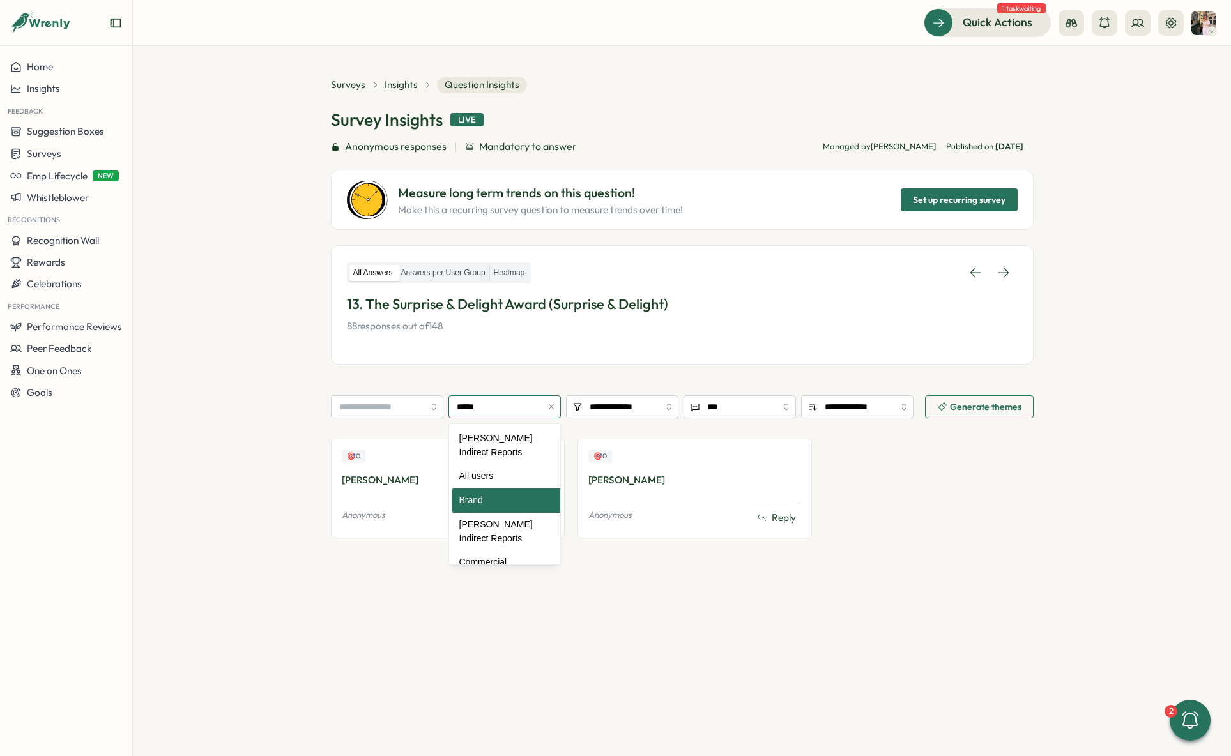
click at [498, 408] on input "*****" at bounding box center [505, 406] width 112 height 23
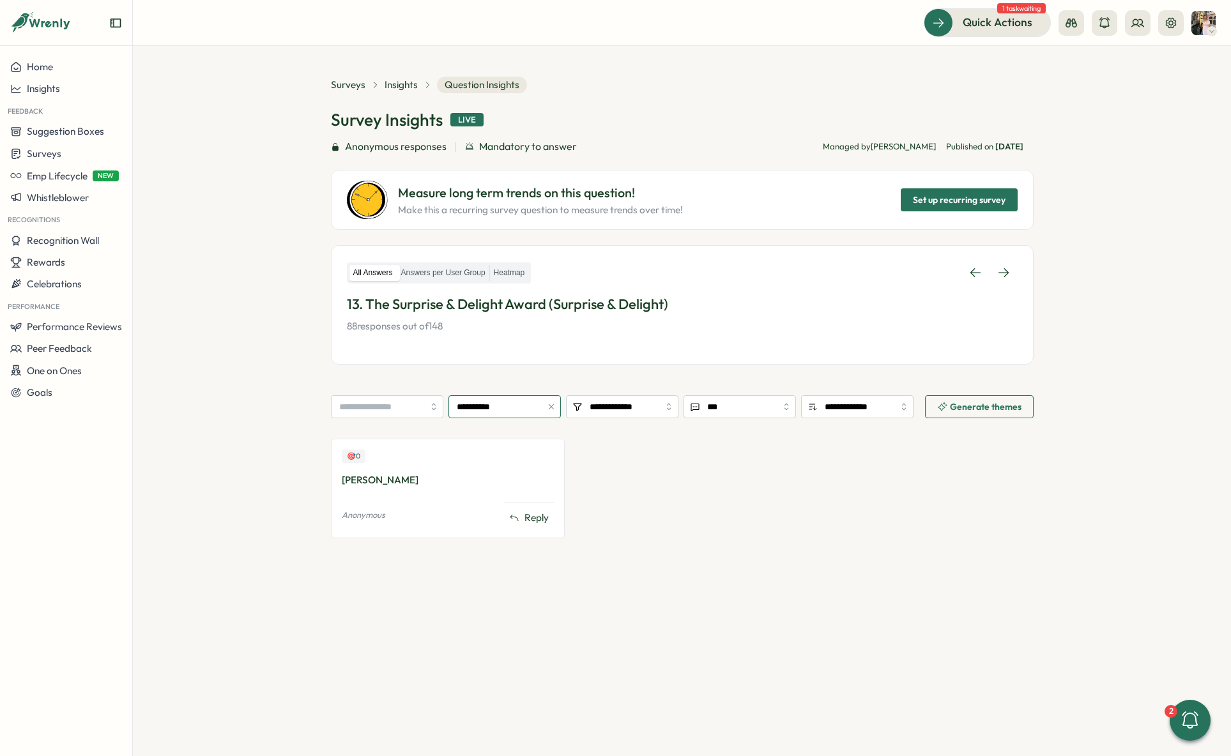
click at [496, 410] on input "**********" at bounding box center [505, 406] width 112 height 23
click at [505, 404] on input "**********" at bounding box center [505, 406] width 112 height 23
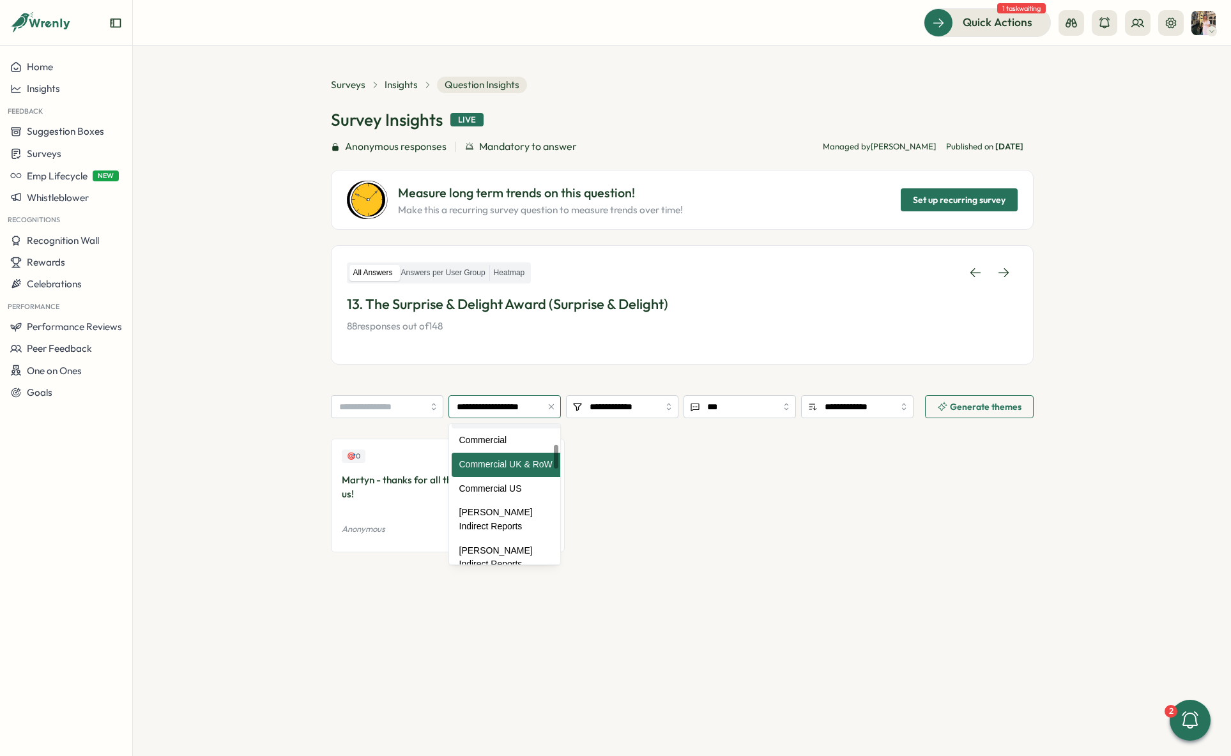
scroll to position [128, 0]
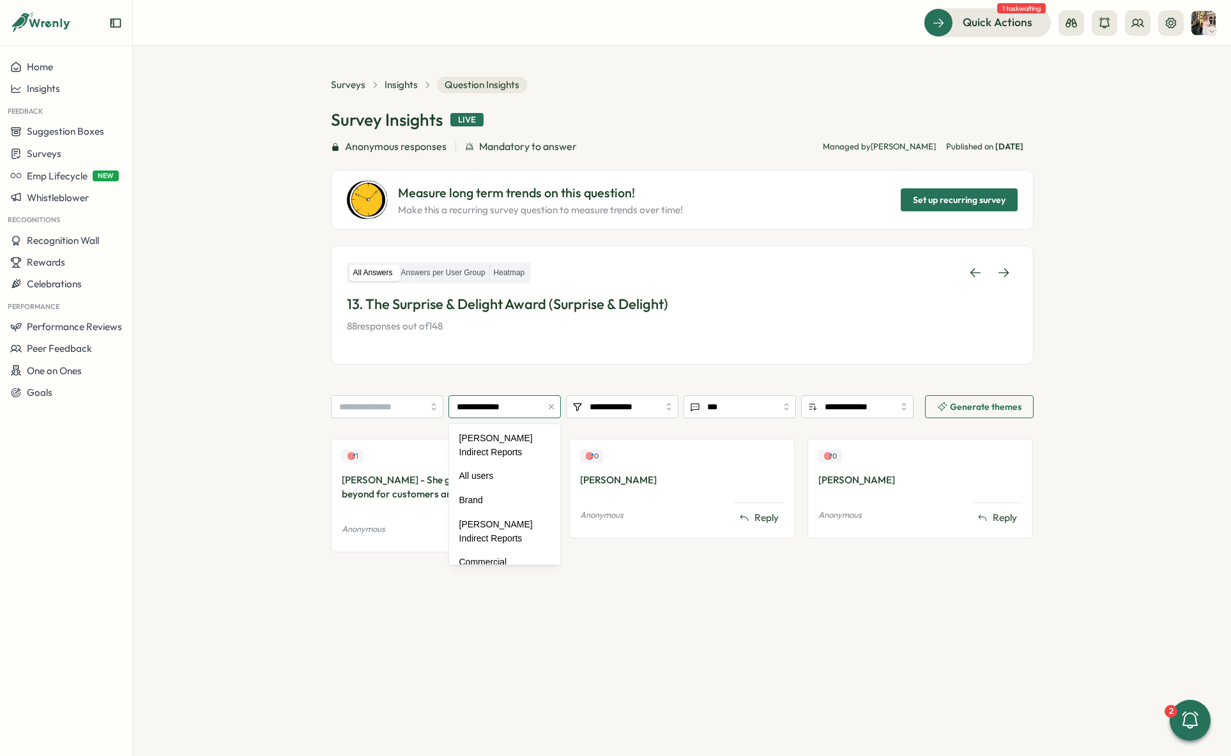
click at [501, 411] on input "**********" at bounding box center [505, 406] width 112 height 23
type input "**********"
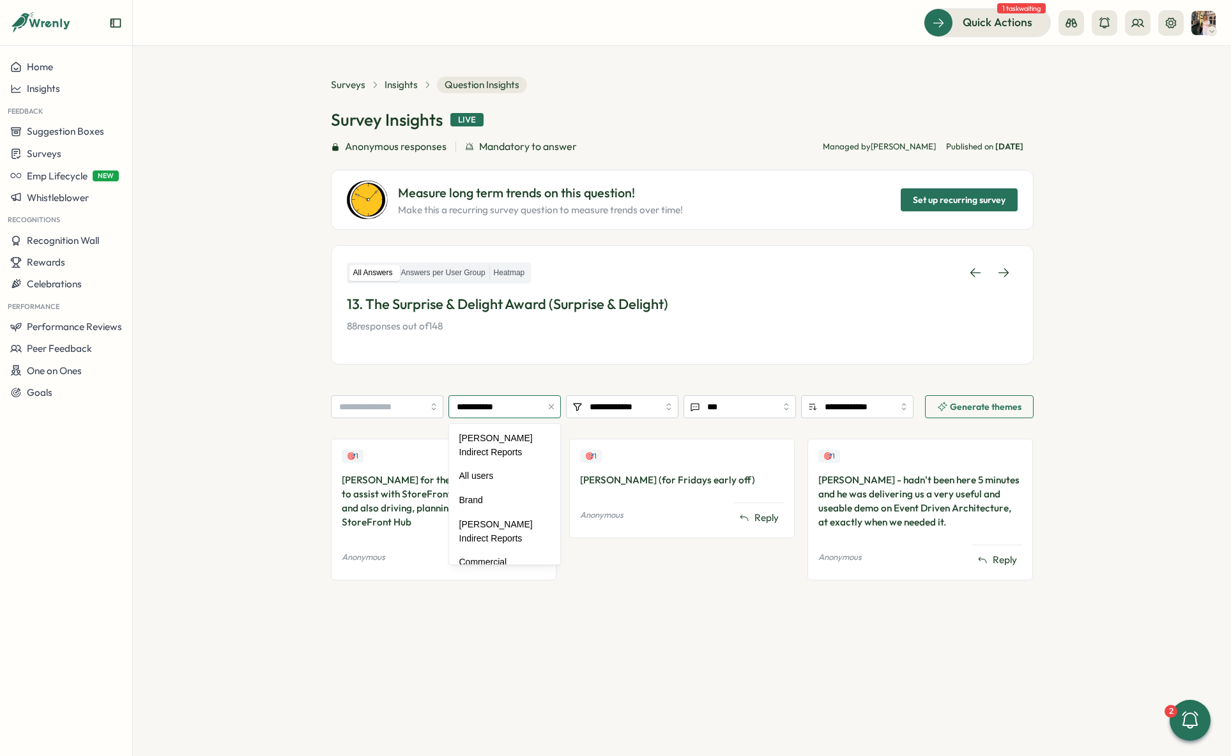
scroll to position [175, 0]
click at [622, 151] on div "Anonymous responses Mandatory to answer Managed by [PERSON_NAME] Published [DAT…" at bounding box center [682, 147] width 703 height 16
click at [390, 88] on span "Insights" at bounding box center [401, 85] width 33 height 14
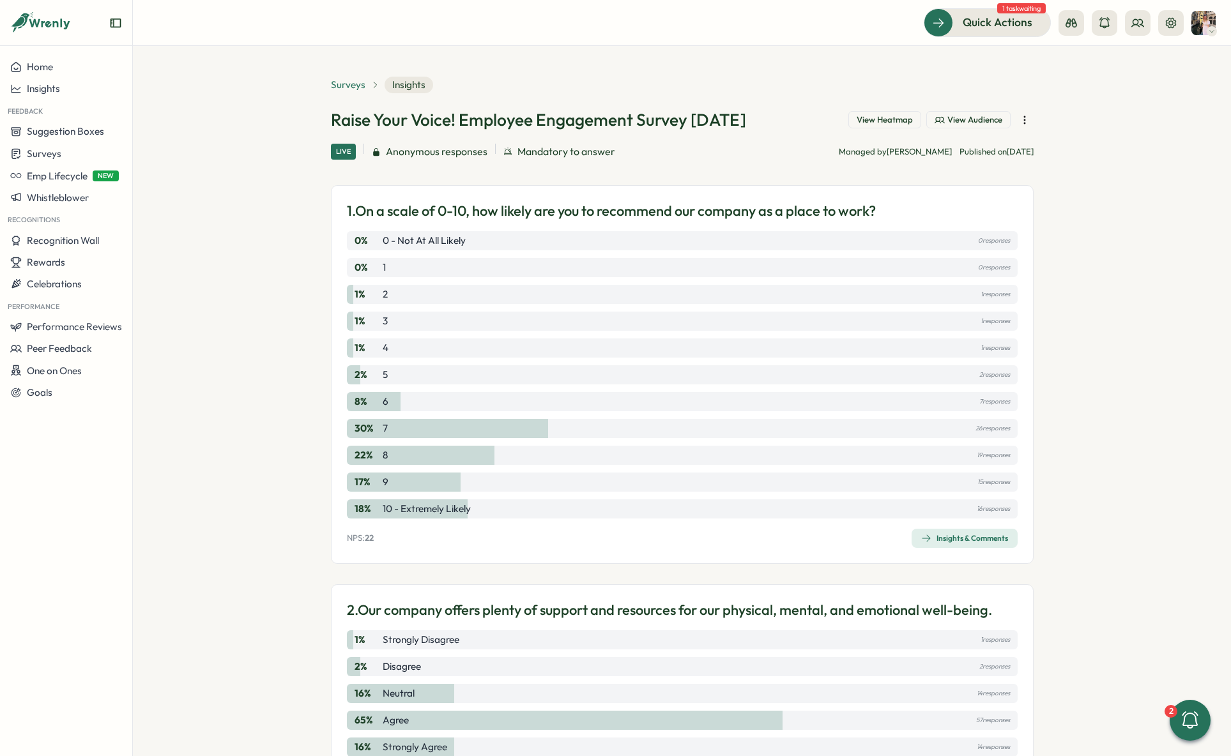
click at [351, 80] on span "Surveys" at bounding box center [348, 85] width 35 height 14
